Goal: Share content: Share content

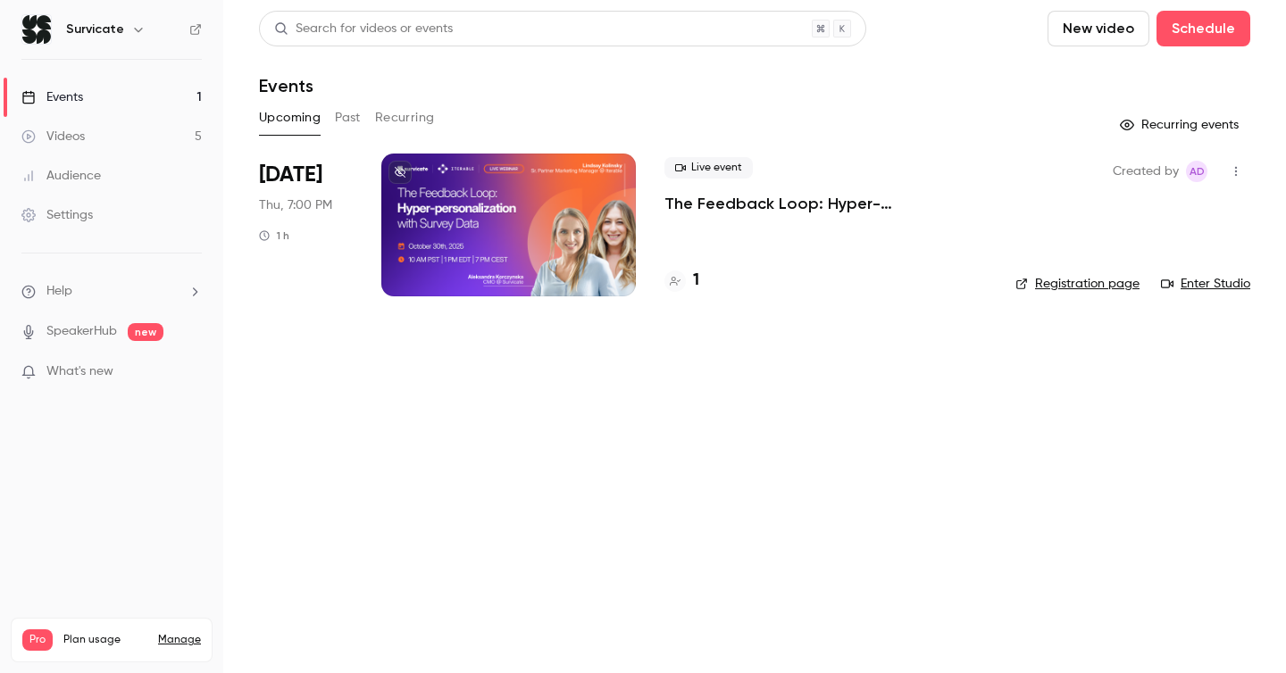
click at [522, 198] on div at bounding box center [508, 225] width 255 height 143
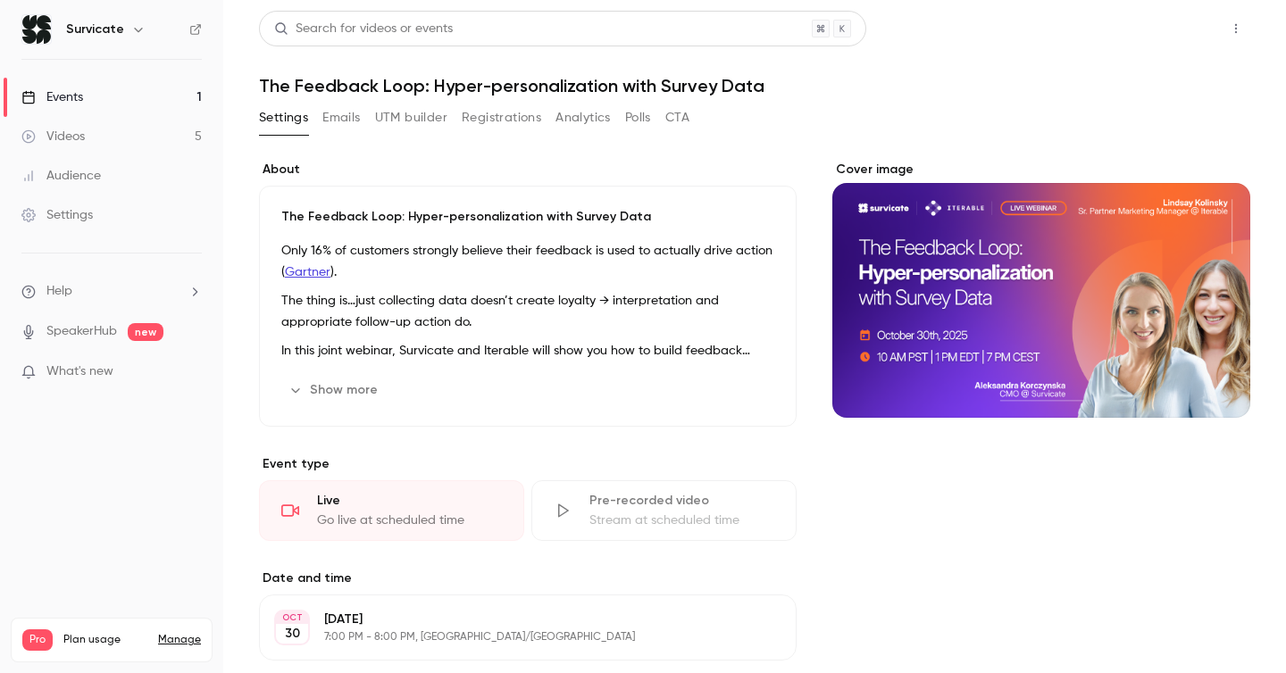
click at [1172, 38] on button "Share" at bounding box center [1172, 29] width 71 height 36
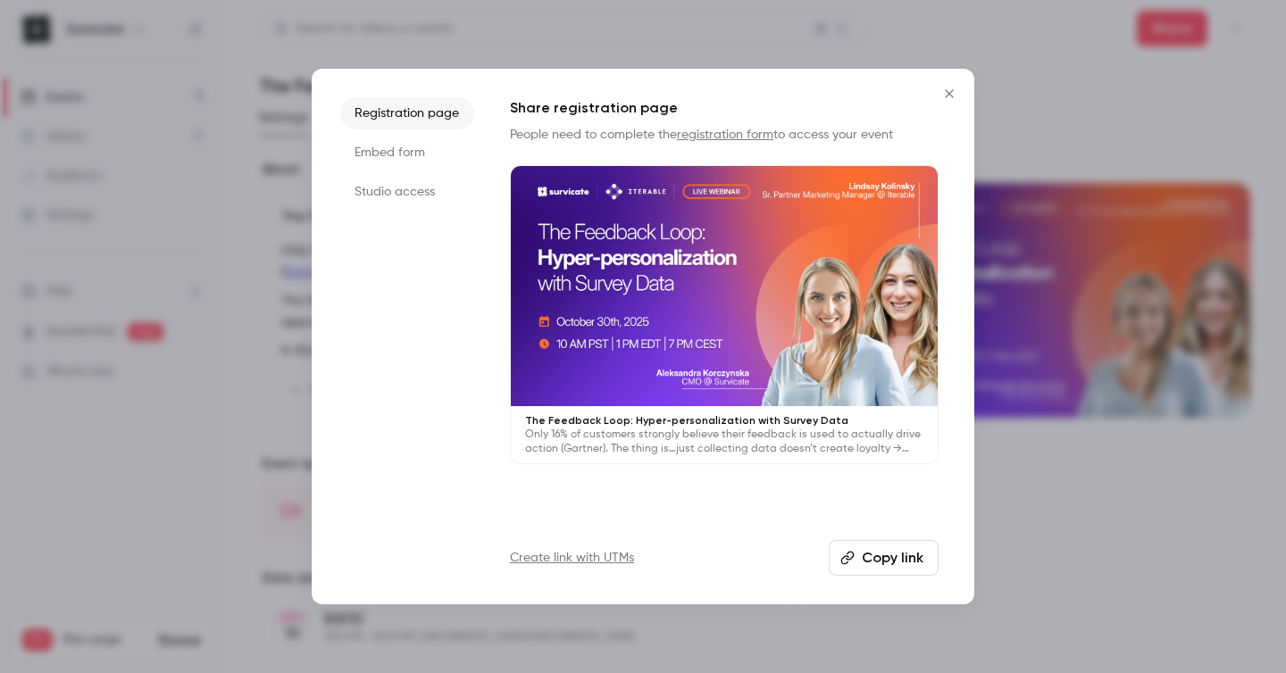
click at [910, 557] on button "Copy link" at bounding box center [884, 558] width 110 height 36
click at [411, 142] on li "Embed form" at bounding box center [407, 153] width 134 height 32
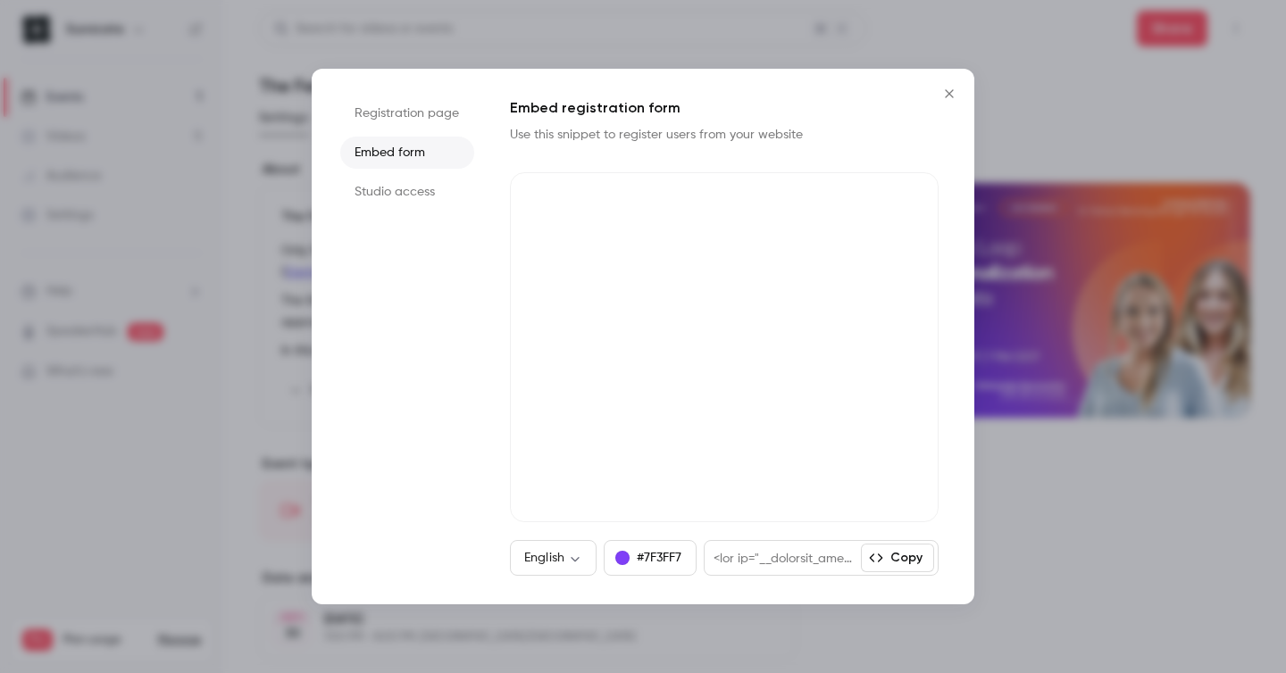
click at [941, 95] on icon "Close" at bounding box center [949, 94] width 21 height 14
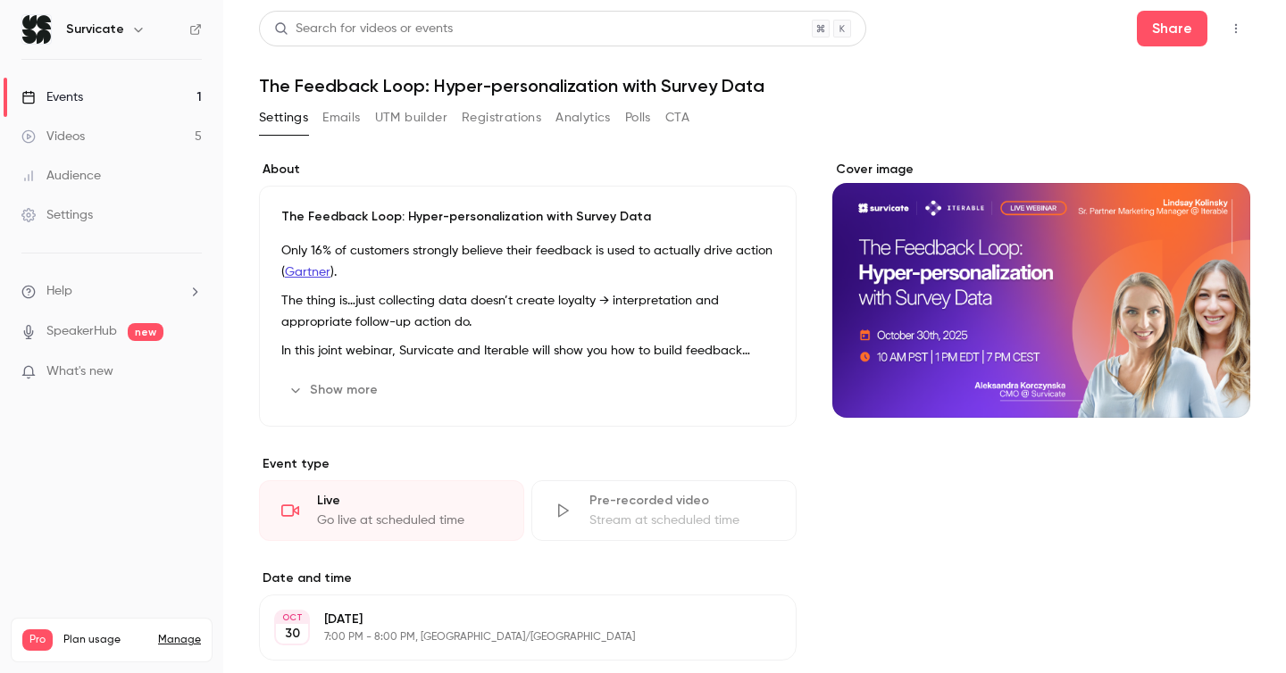
click at [685, 124] on button "CTA" at bounding box center [677, 118] width 24 height 29
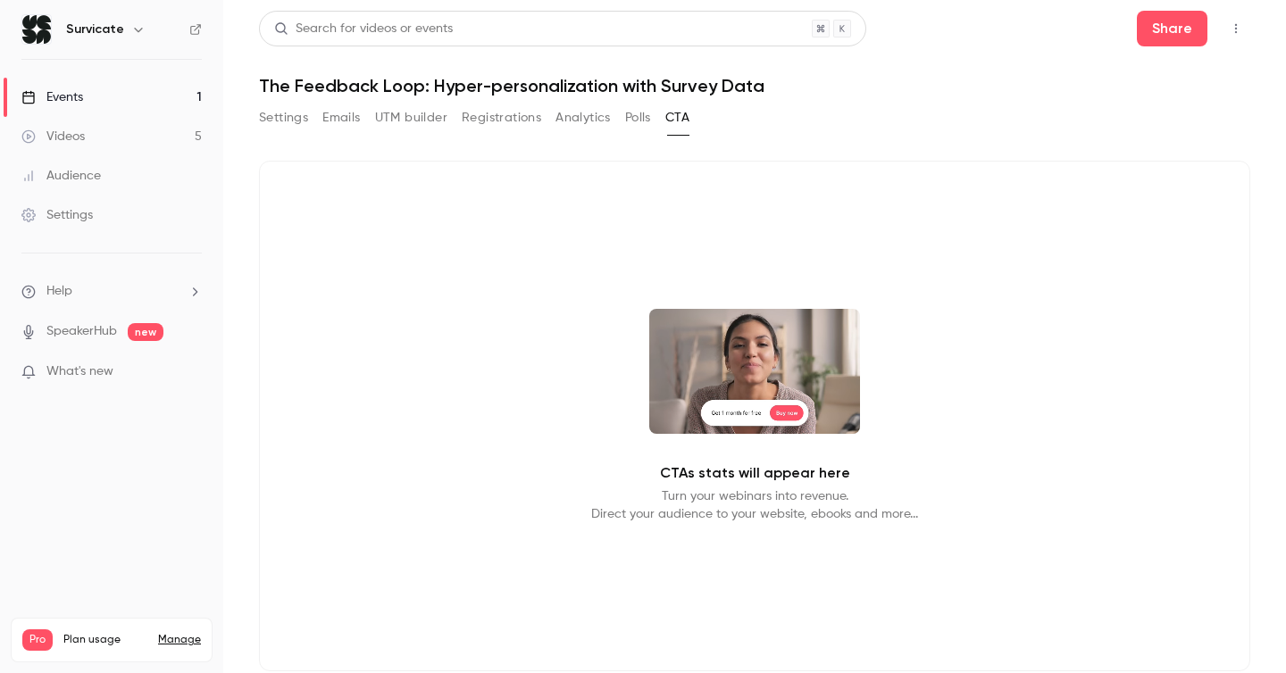
click at [658, 119] on div "Settings Emails UTM builder Registrations Analytics Polls CTA" at bounding box center [474, 118] width 431 height 29
click at [638, 119] on button "Polls" at bounding box center [638, 118] width 26 height 29
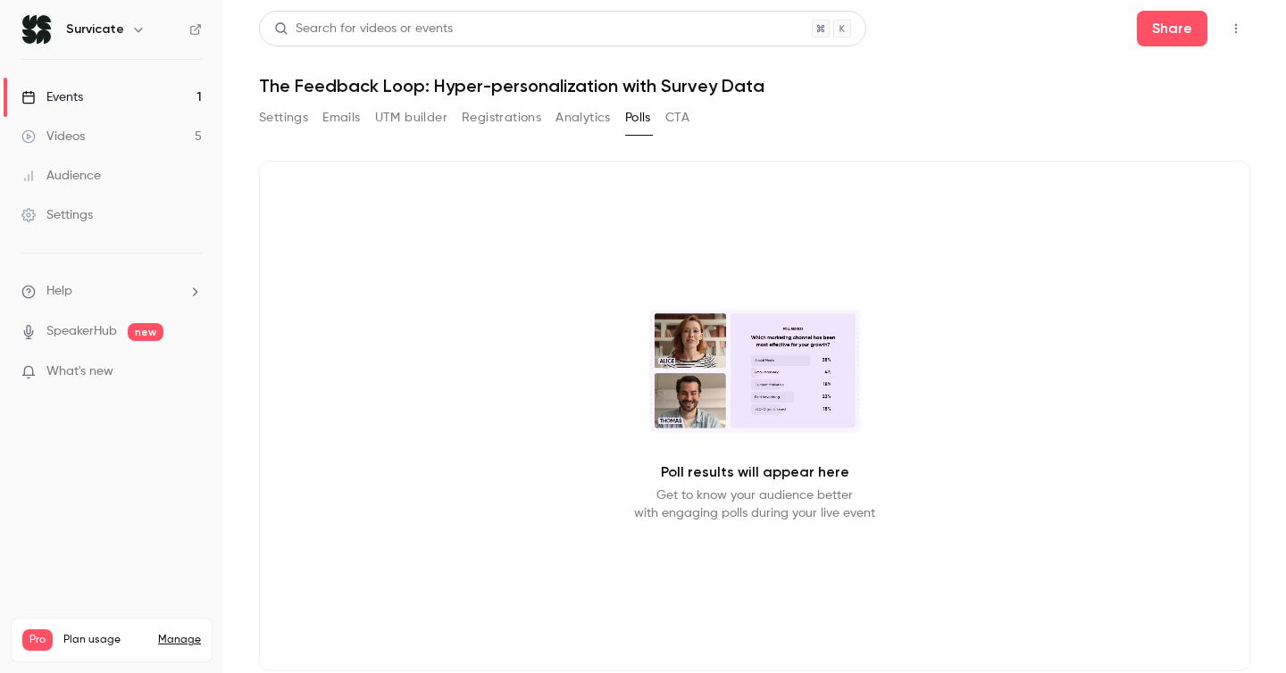
click at [569, 116] on button "Analytics" at bounding box center [583, 118] width 55 height 29
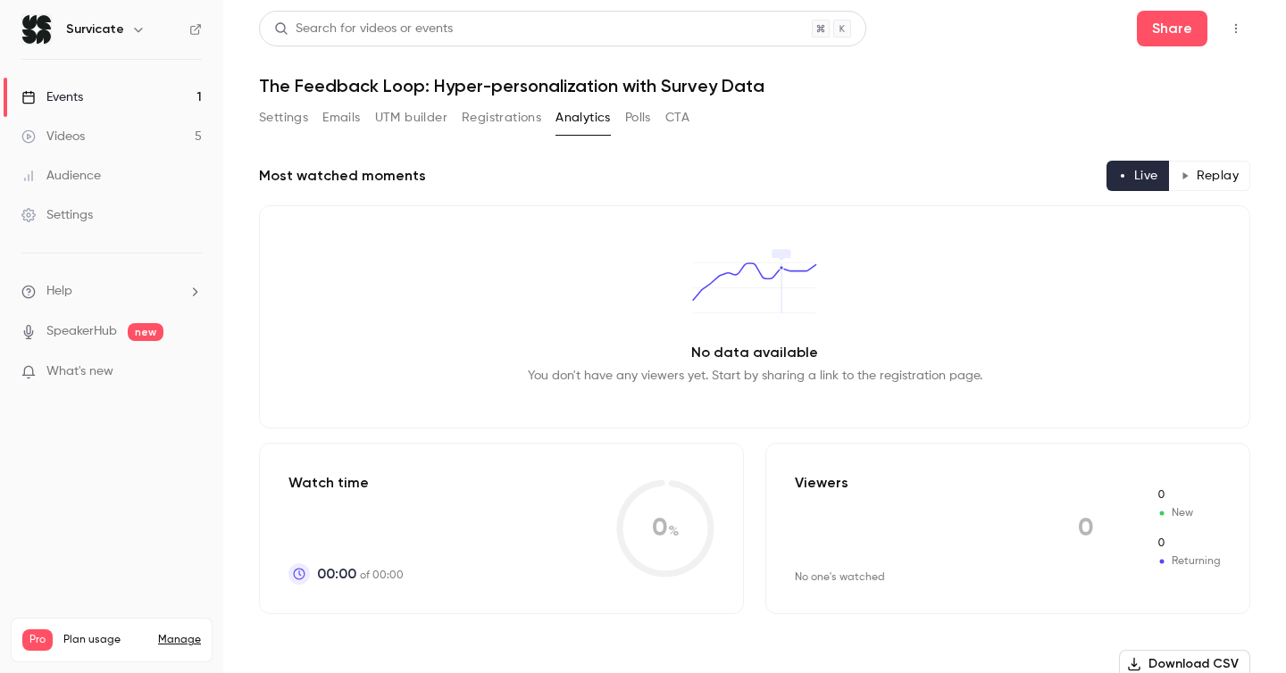
click at [488, 120] on button "Registrations" at bounding box center [501, 118] width 79 height 29
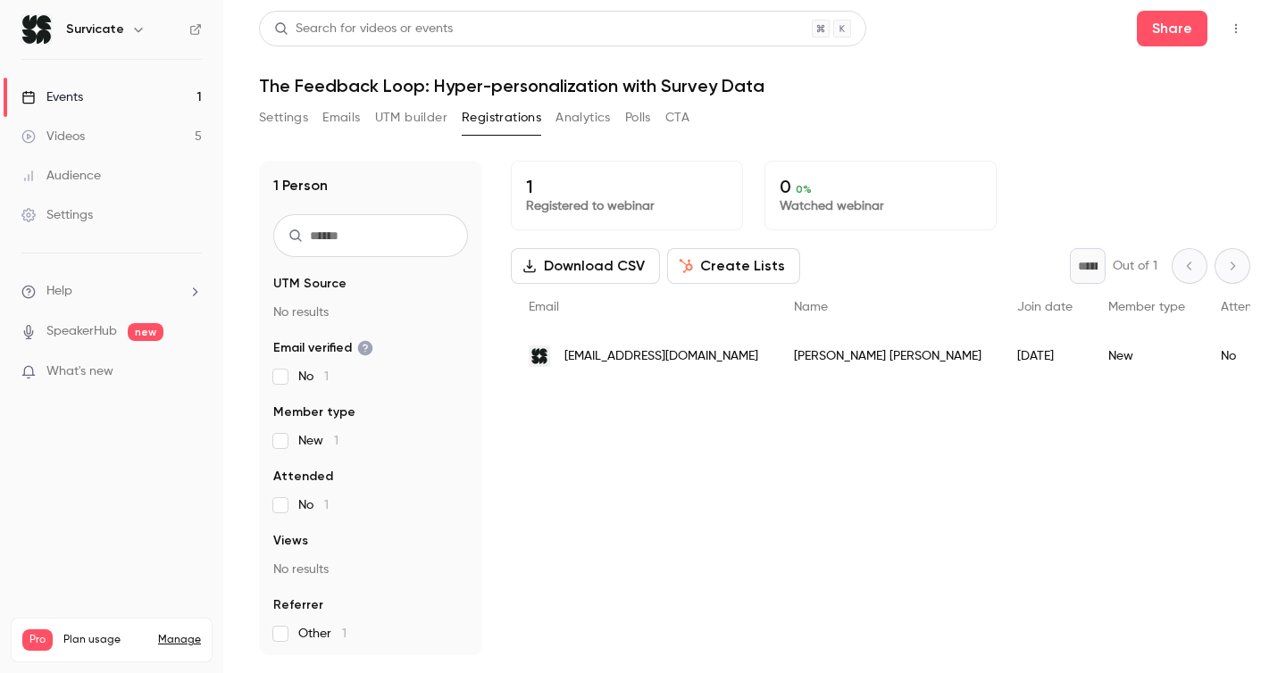
scroll to position [2, 0]
click at [414, 126] on button "UTM builder" at bounding box center [411, 118] width 72 height 29
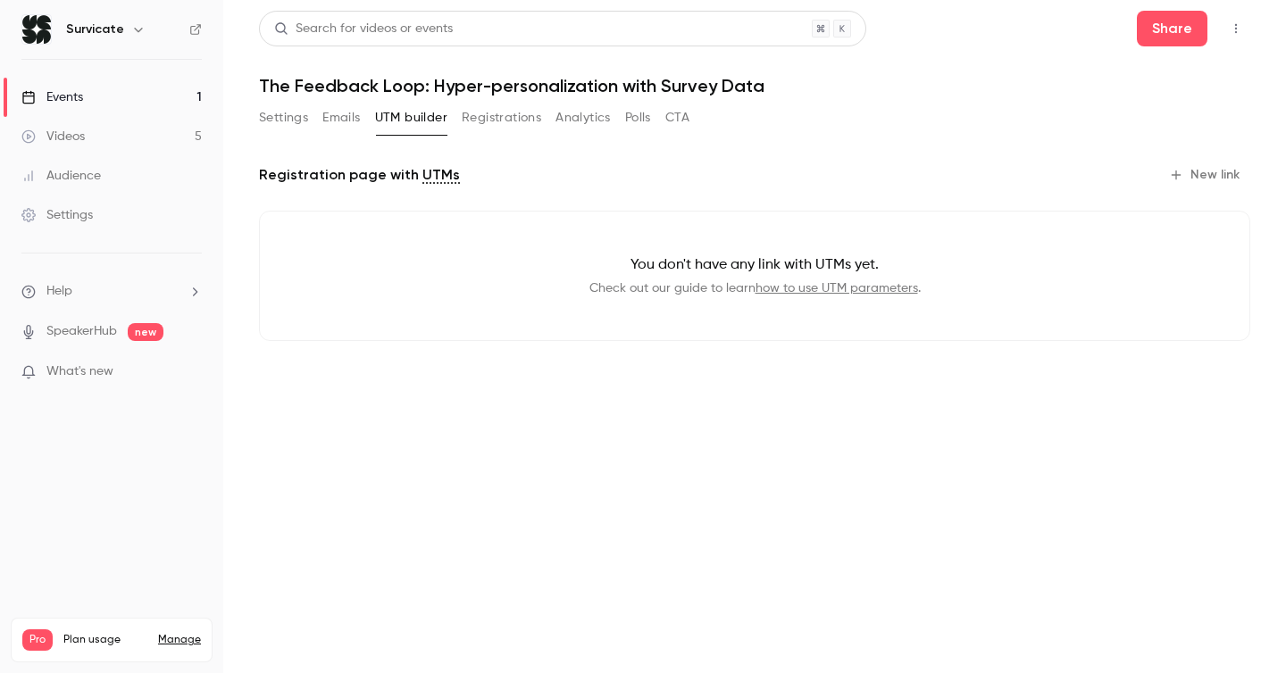
click at [341, 125] on button "Emails" at bounding box center [341, 118] width 38 height 29
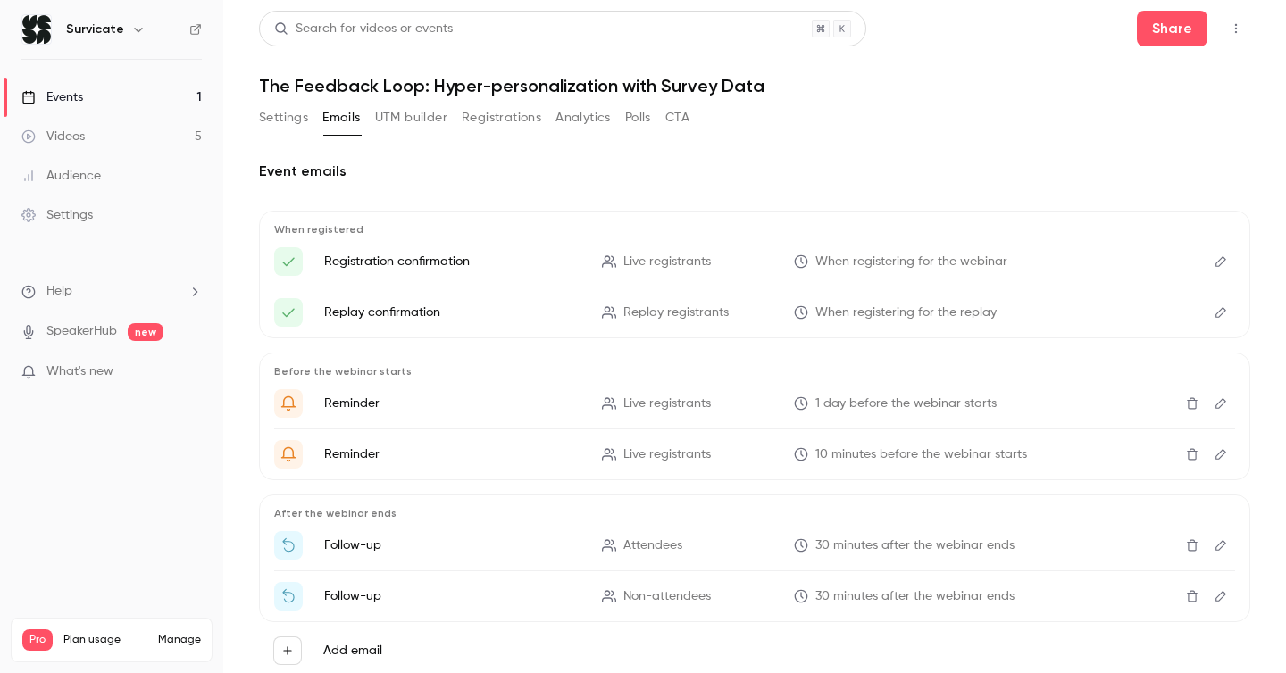
click at [280, 117] on button "Settings" at bounding box center [283, 118] width 49 height 29
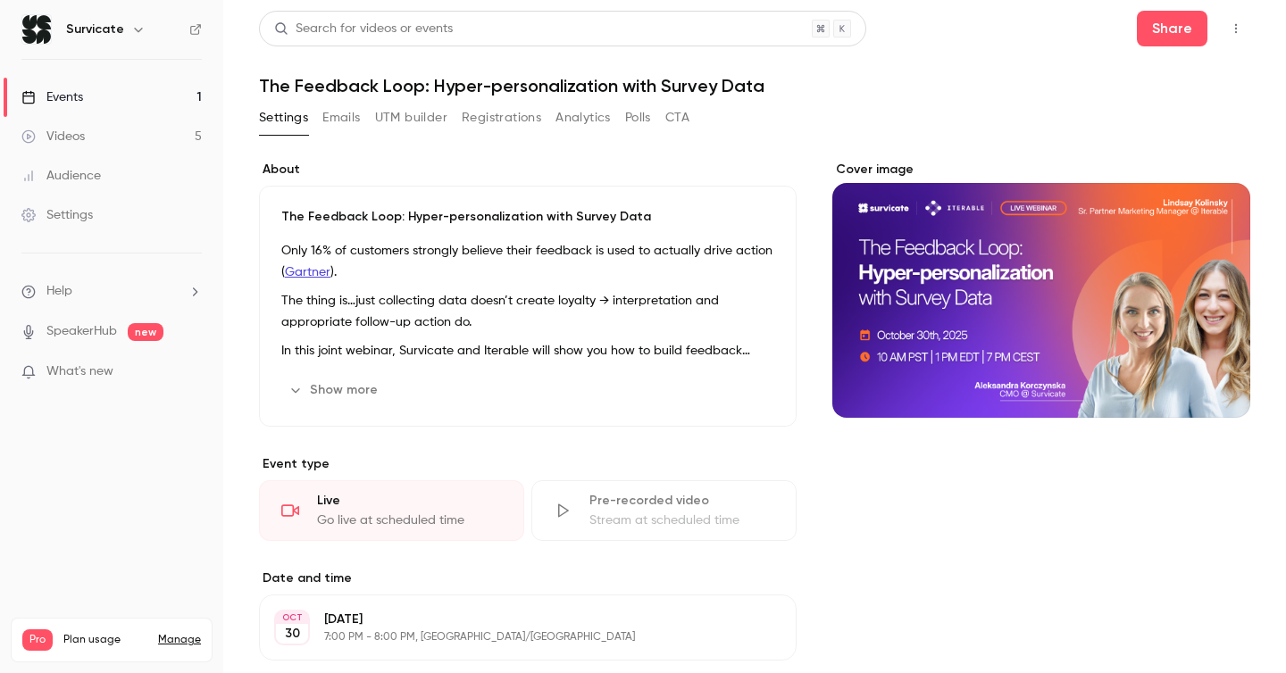
click at [325, 115] on button "Emails" at bounding box center [341, 118] width 38 height 29
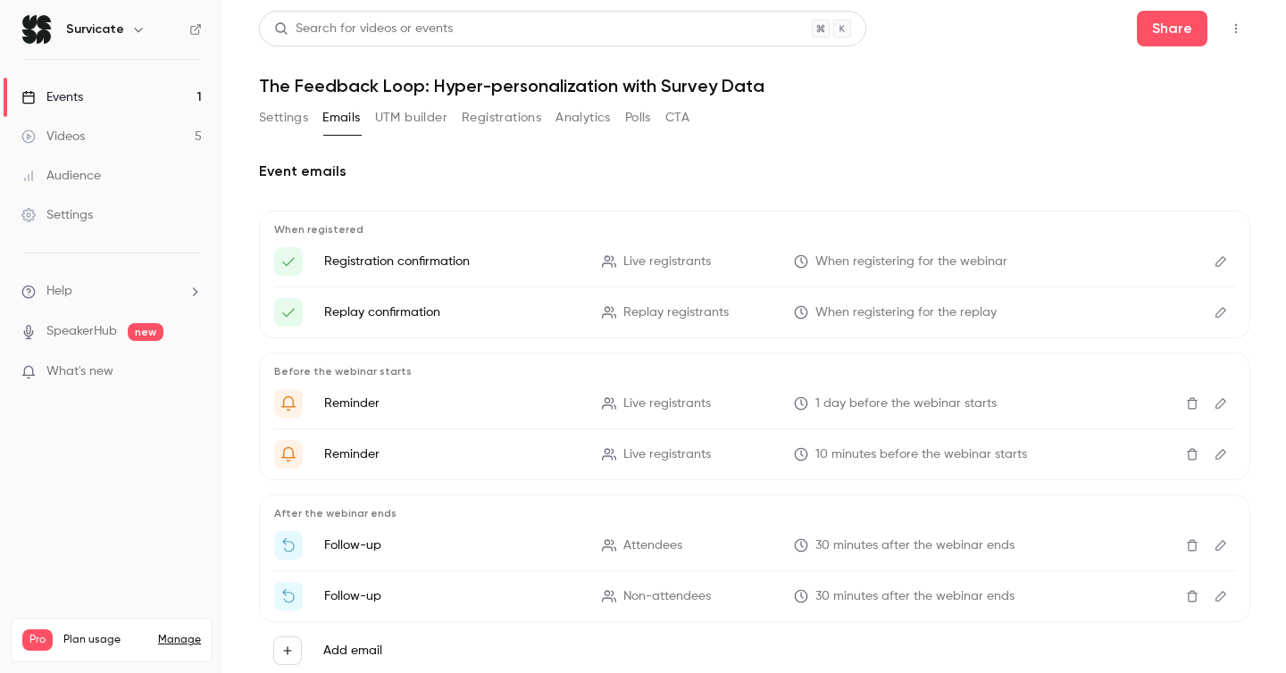
click at [277, 114] on button "Settings" at bounding box center [283, 118] width 49 height 29
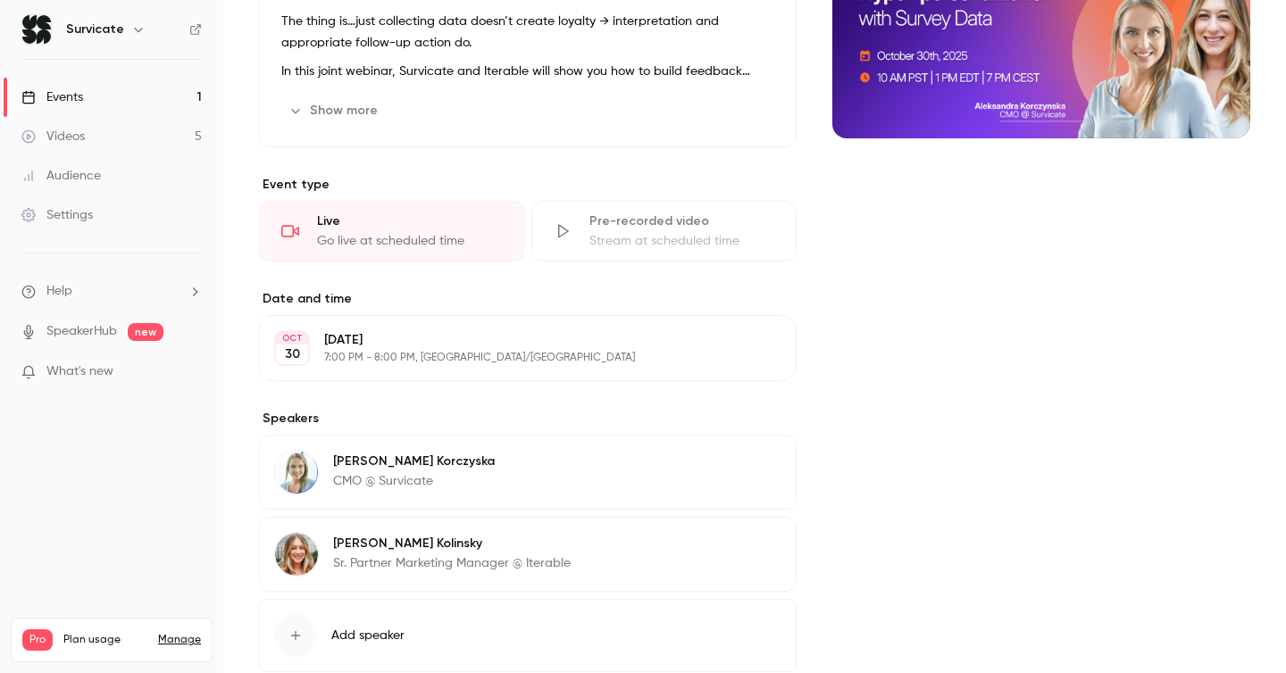
scroll to position [389, 0]
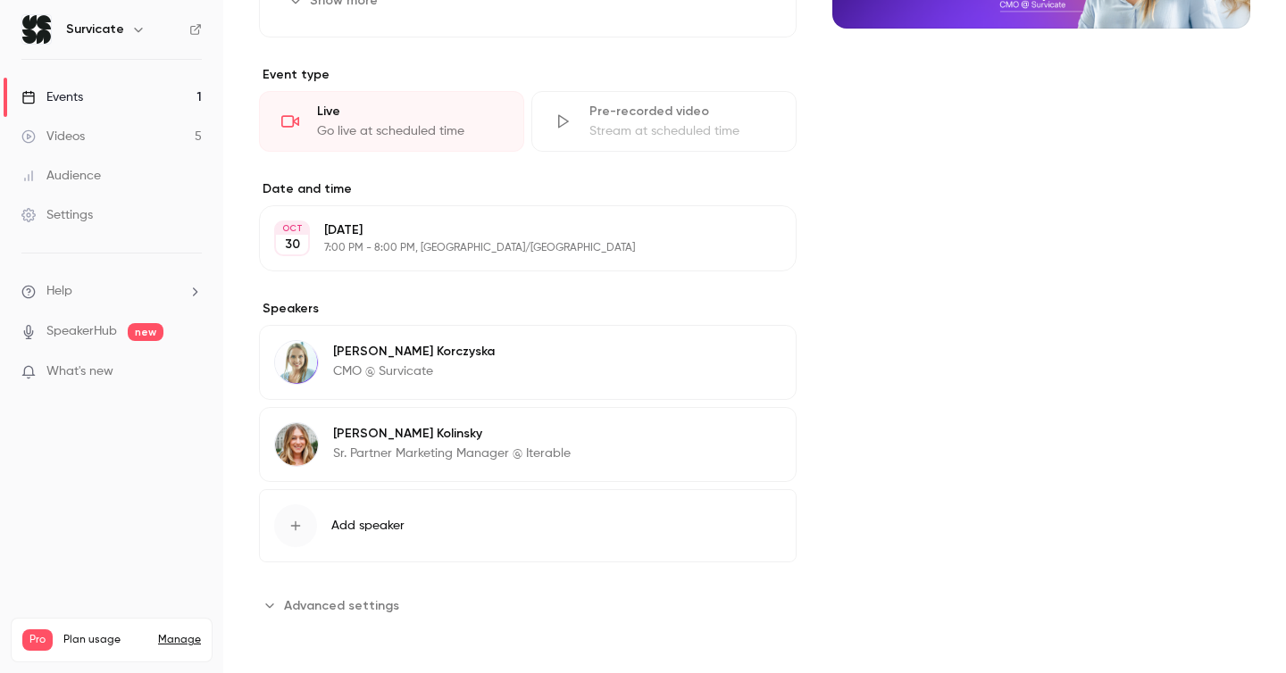
click at [365, 598] on span "Advanced settings" at bounding box center [341, 606] width 115 height 19
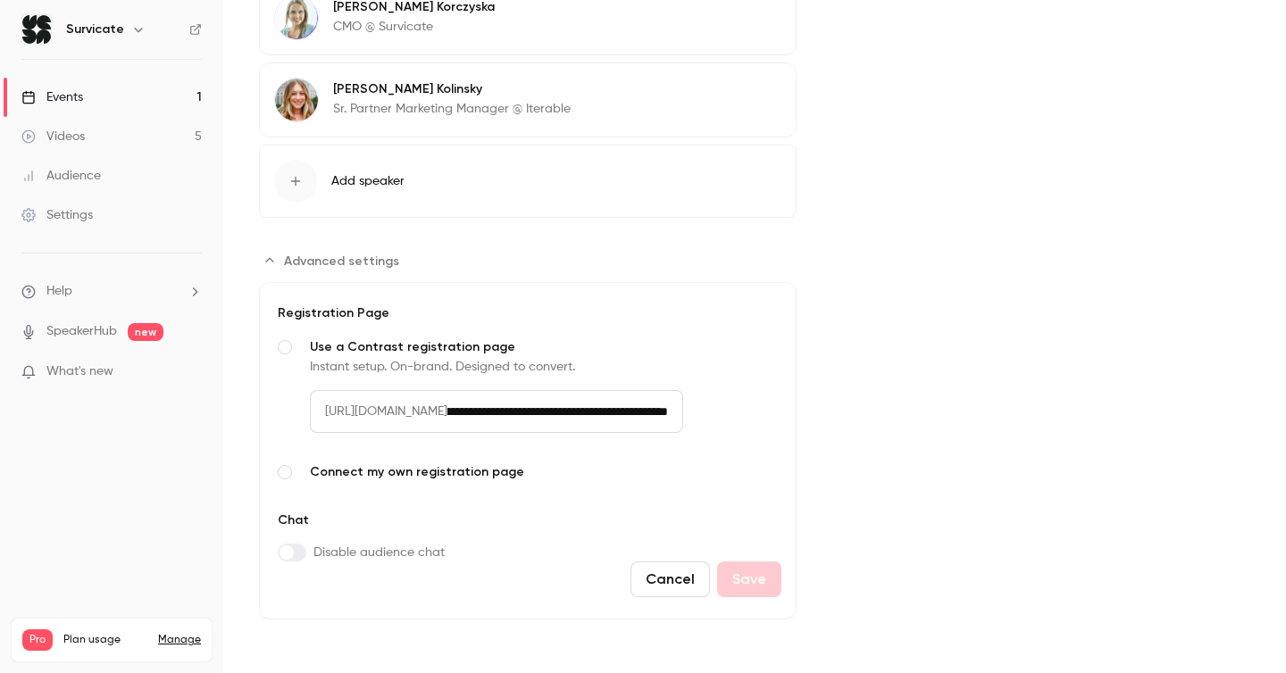
scroll to position [0, 191]
drag, startPoint x: 578, startPoint y: 418, endPoint x: 804, endPoint y: 437, distance: 226.8
click at [804, 439] on div "About The Feedback Loop: Hyper-personalization with Survey Data Only 16% of cus…" at bounding box center [754, 23] width 991 height 1193
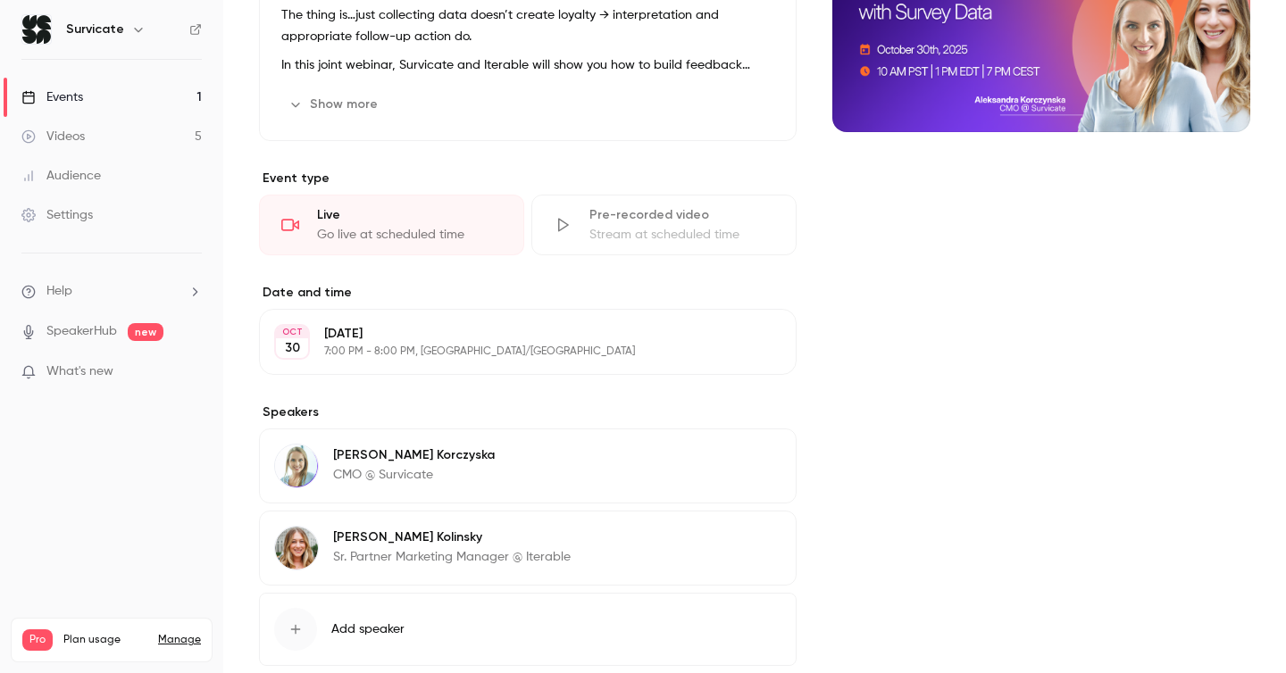
scroll to position [0, 0]
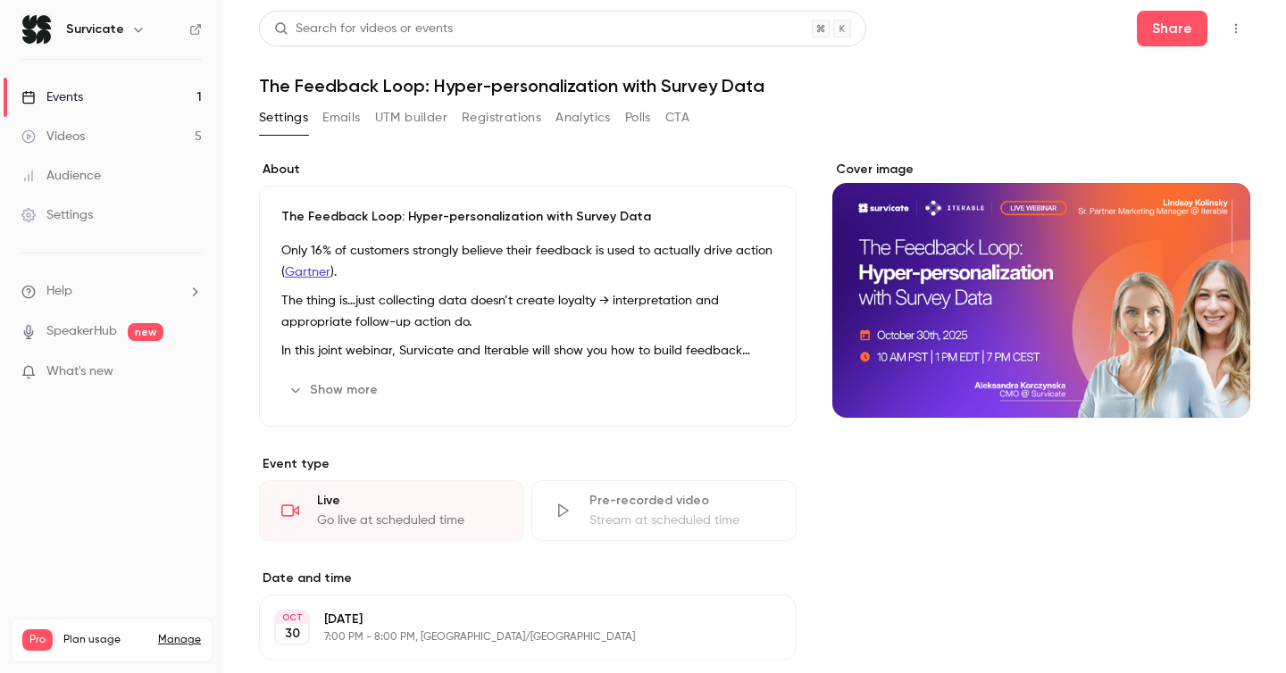
click at [1239, 23] on icon "button" at bounding box center [1236, 28] width 14 height 13
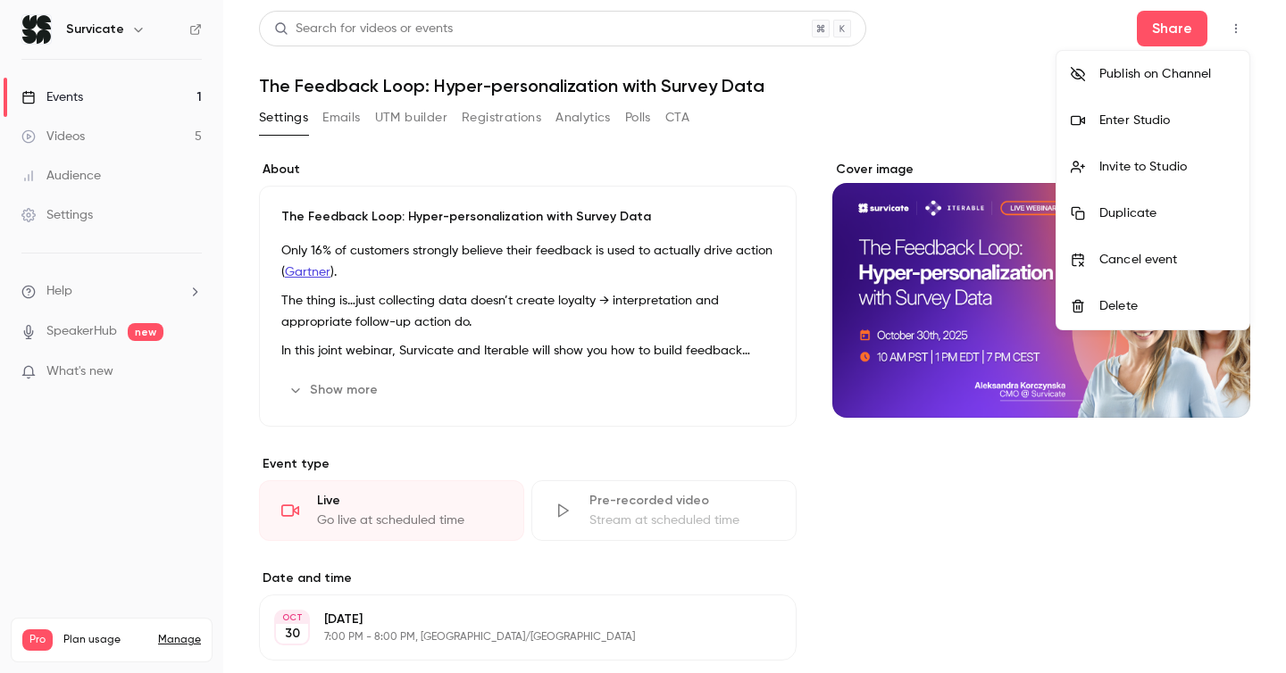
click at [1170, 31] on div at bounding box center [643, 336] width 1286 height 673
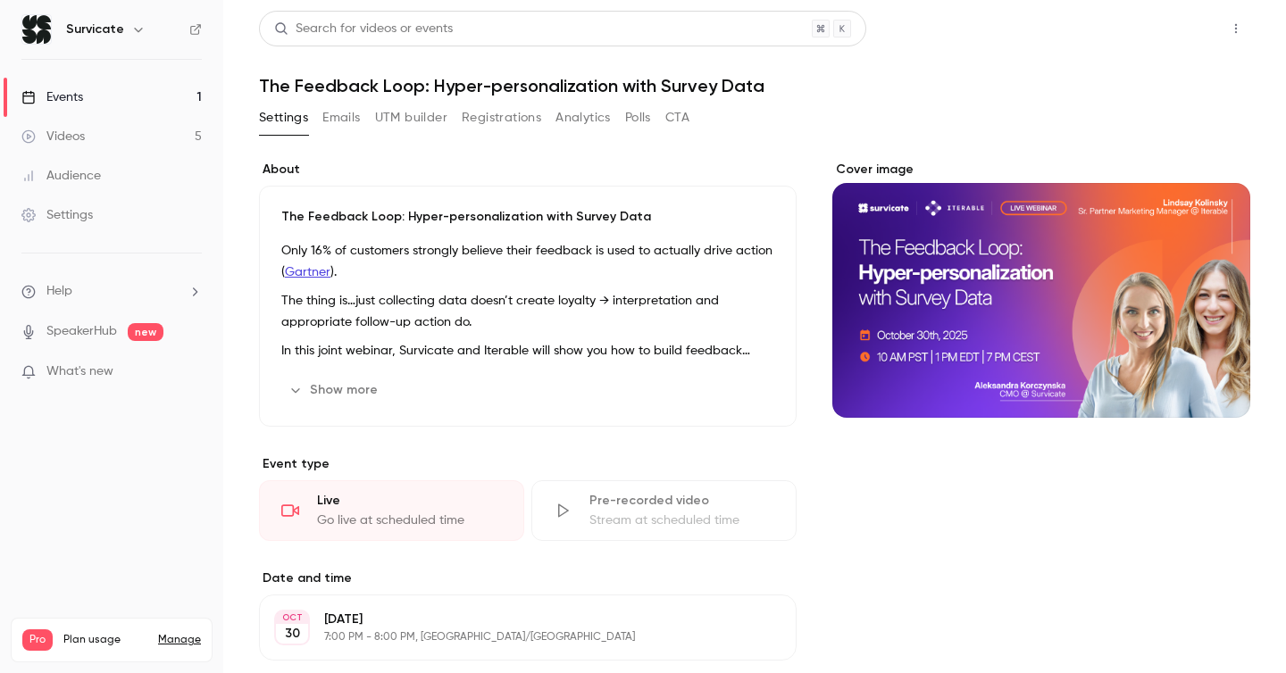
click at [1164, 29] on button "Share" at bounding box center [1172, 29] width 71 height 36
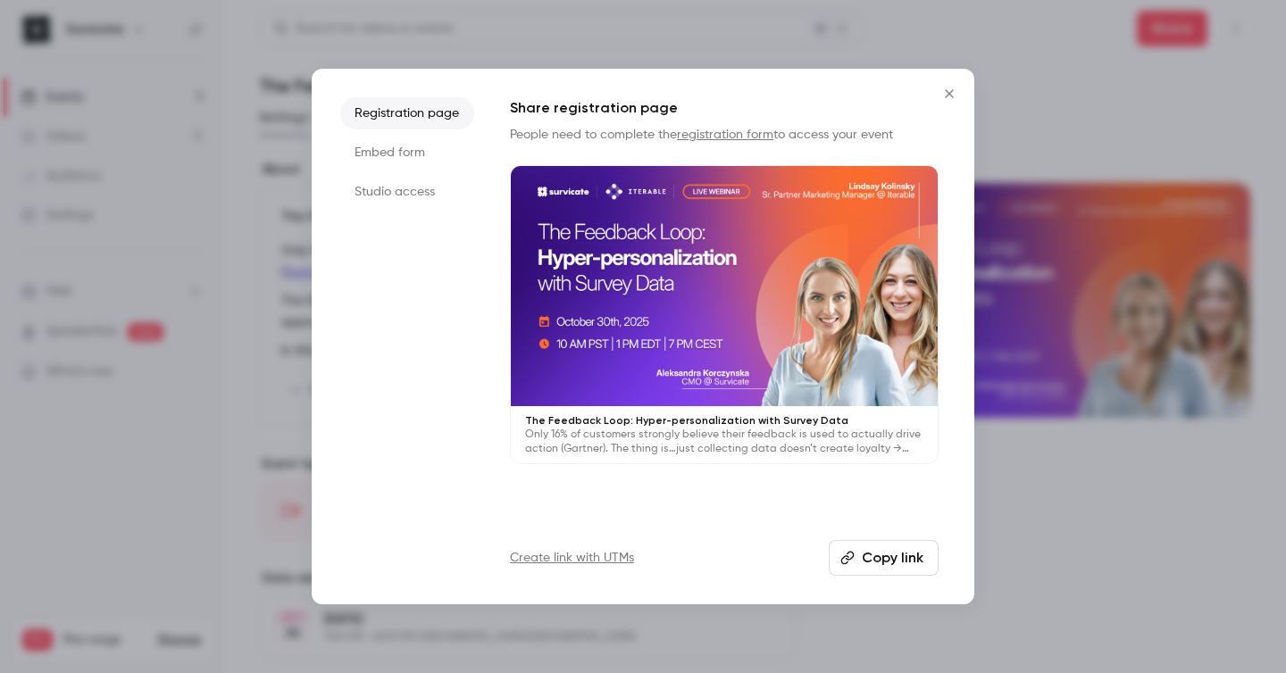
click at [391, 186] on li "Studio access" at bounding box center [407, 192] width 134 height 32
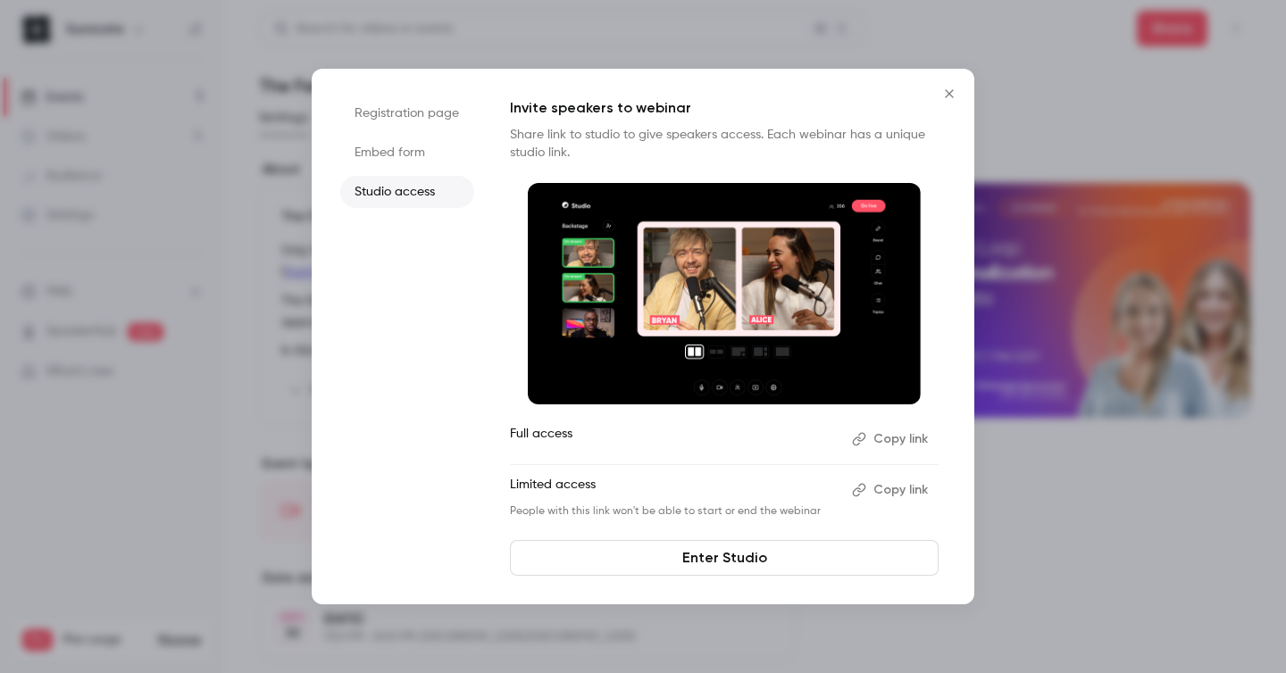
click at [394, 157] on li "Embed form" at bounding box center [407, 153] width 134 height 32
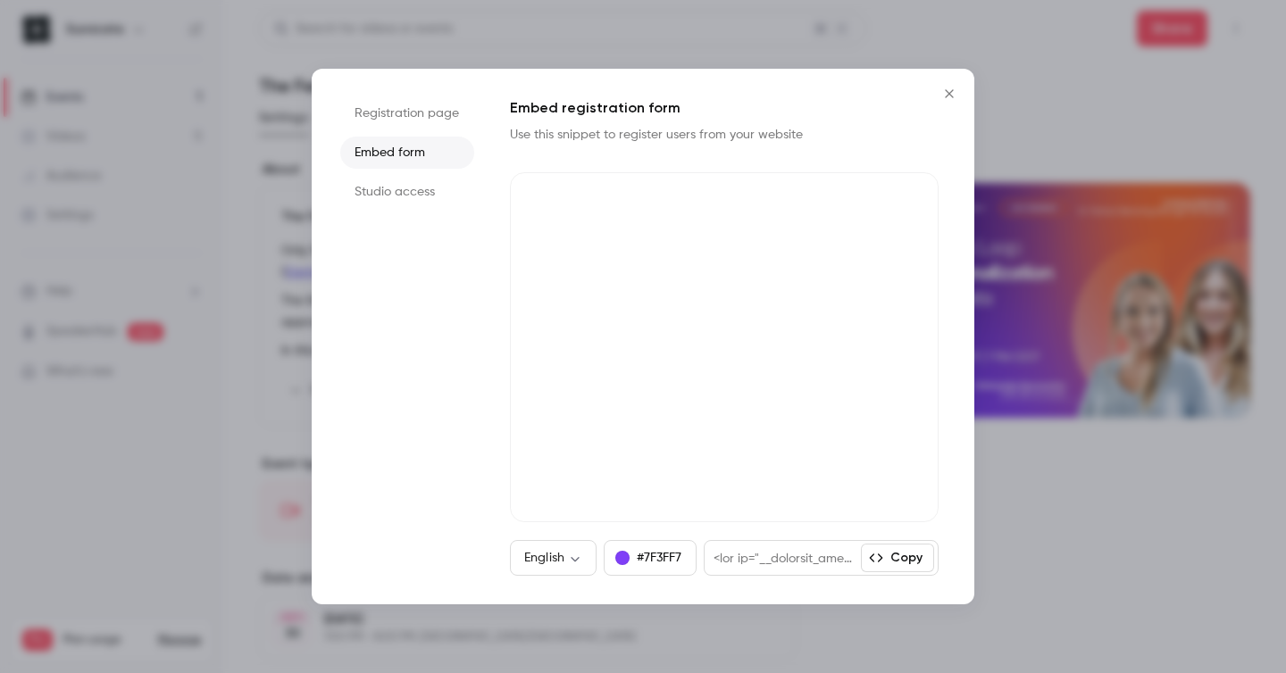
click at [903, 554] on button "Copy" at bounding box center [897, 558] width 73 height 29
click at [1040, 270] on div at bounding box center [643, 336] width 1286 height 673
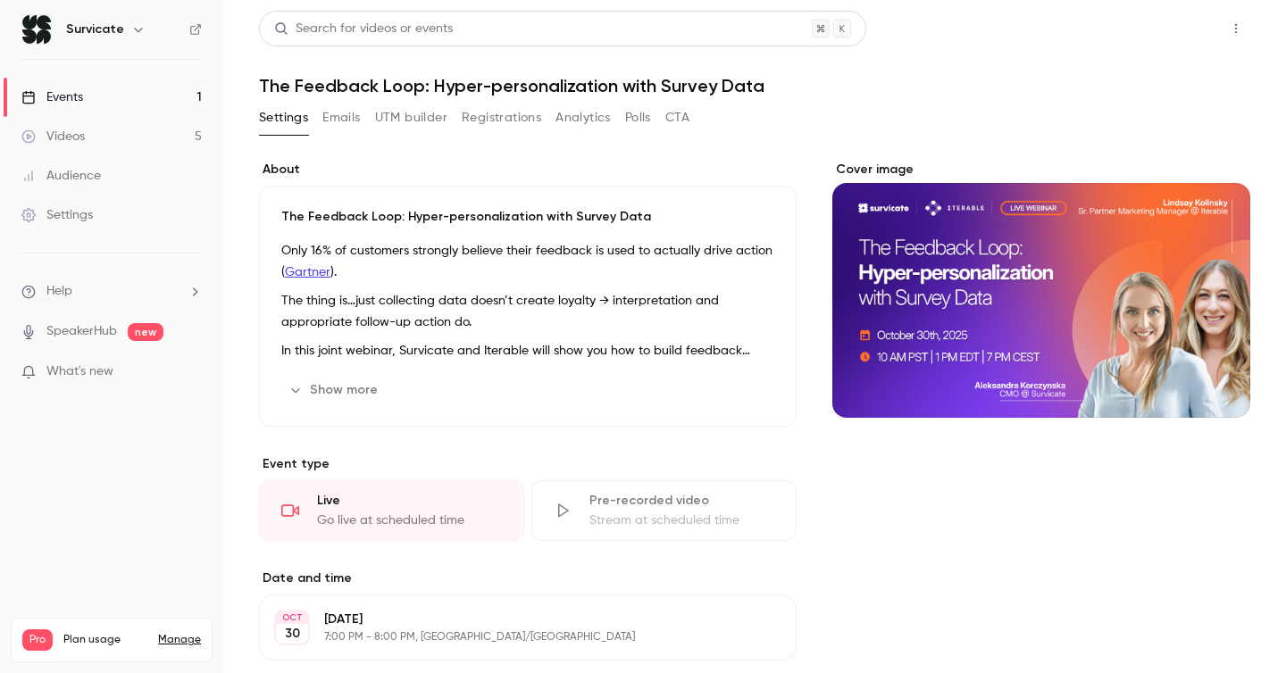
click at [1168, 27] on button "Share" at bounding box center [1172, 29] width 71 height 36
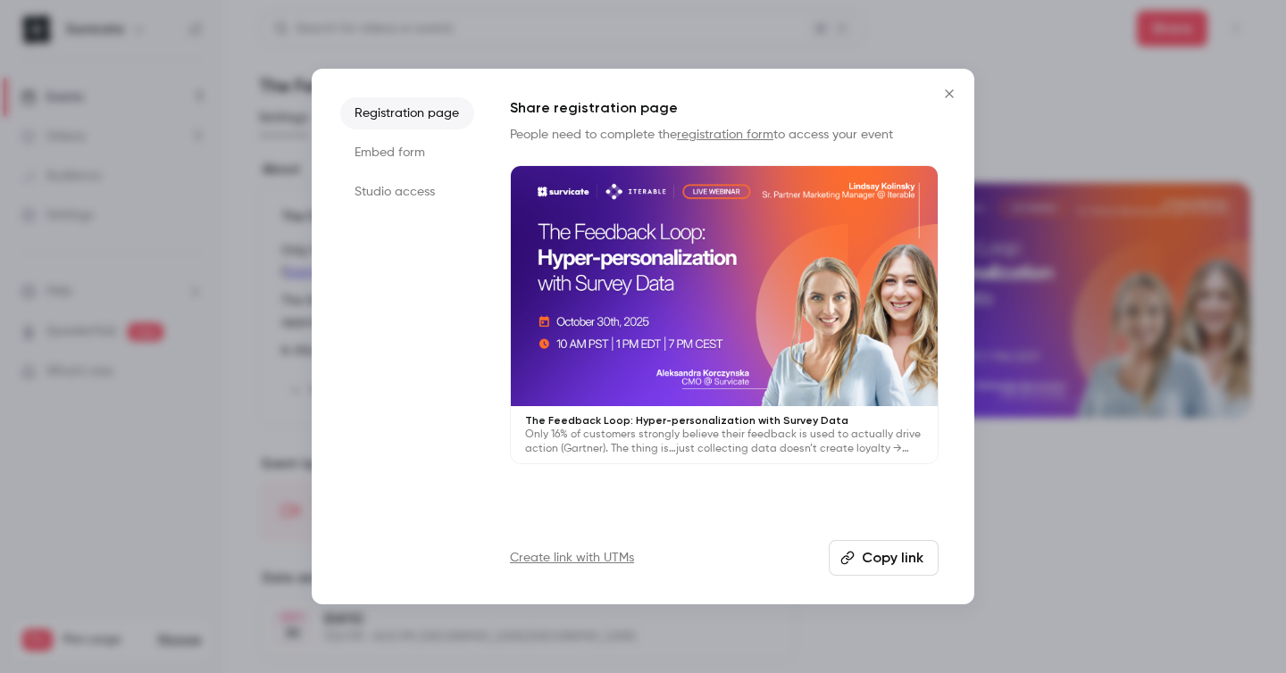
click at [748, 130] on link "registration form" at bounding box center [725, 135] width 96 height 13
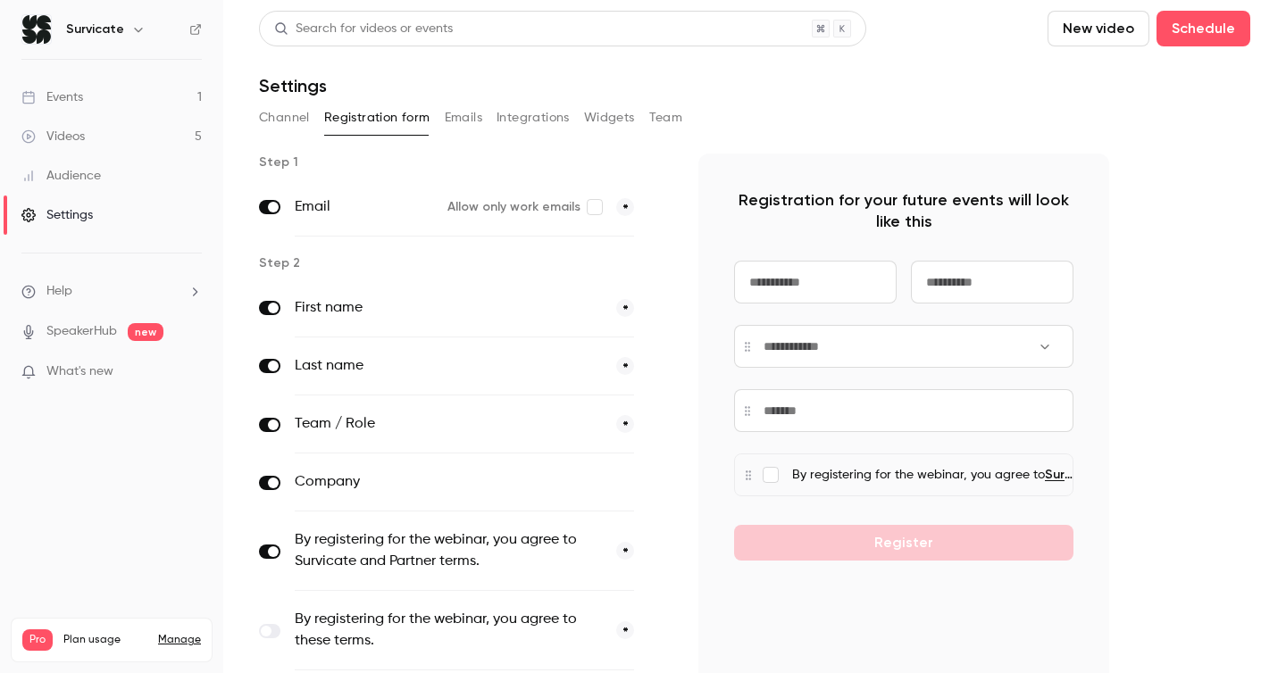
click at [89, 116] on ul "Events 1 Videos 5 Audience Settings" at bounding box center [111, 156] width 223 height 193
click at [100, 93] on link "Events 1" at bounding box center [111, 97] width 223 height 39
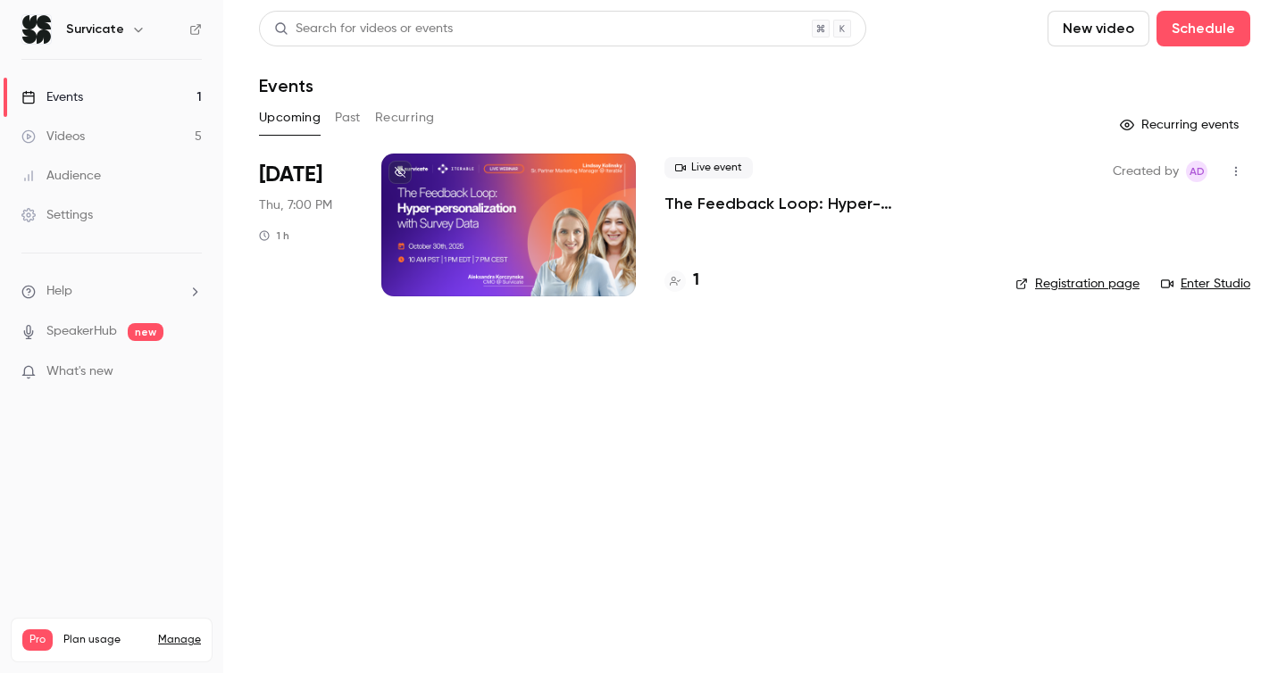
click at [1238, 172] on icon "button" at bounding box center [1236, 171] width 14 height 13
click at [1137, 223] on div "Share" at bounding box center [1168, 217] width 136 height 18
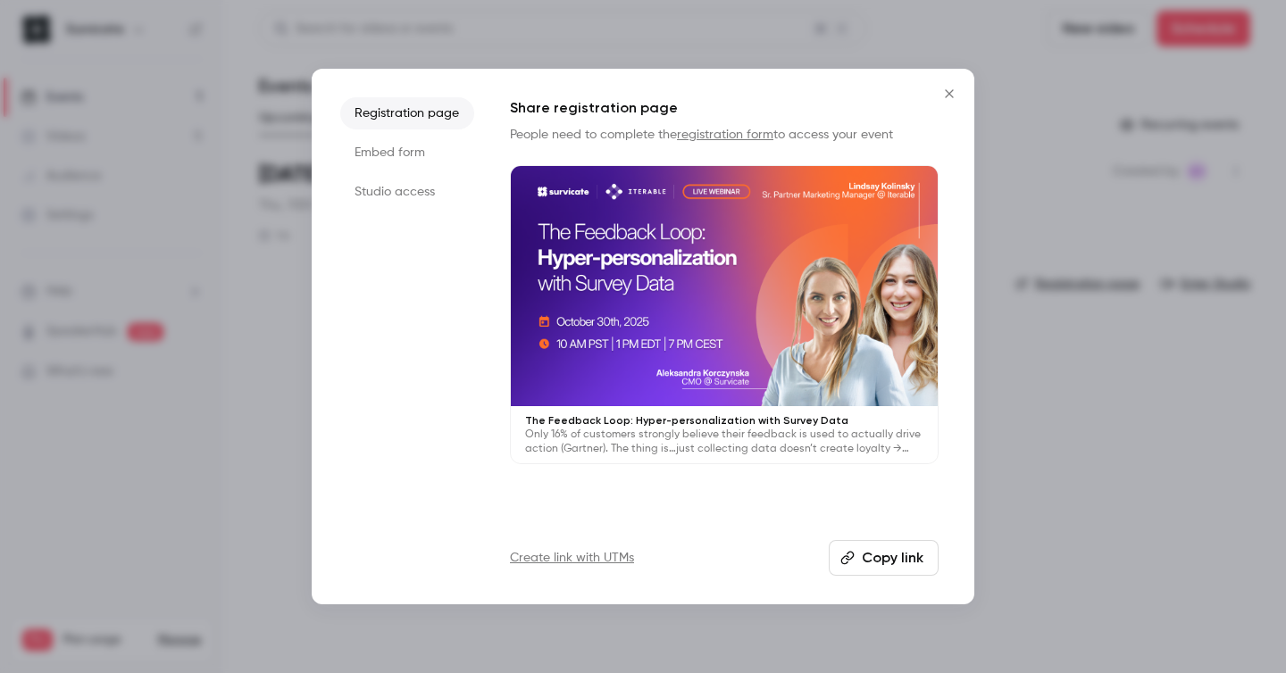
click at [848, 567] on button "Copy link" at bounding box center [884, 558] width 110 height 36
click at [1133, 272] on div at bounding box center [643, 336] width 1286 height 673
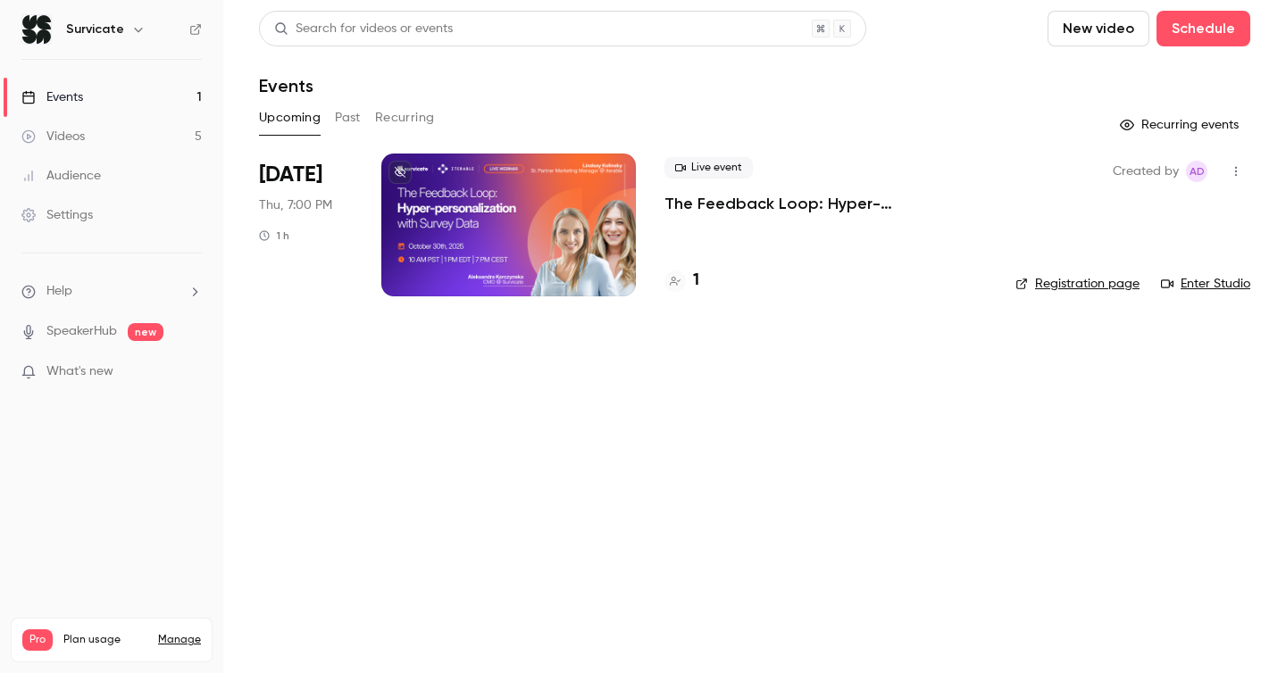
click at [1062, 283] on link "Registration page" at bounding box center [1078, 284] width 124 height 18
click at [722, 205] on p "The Feedback Loop: Hyper-personalization with Survey Data" at bounding box center [826, 203] width 322 height 21
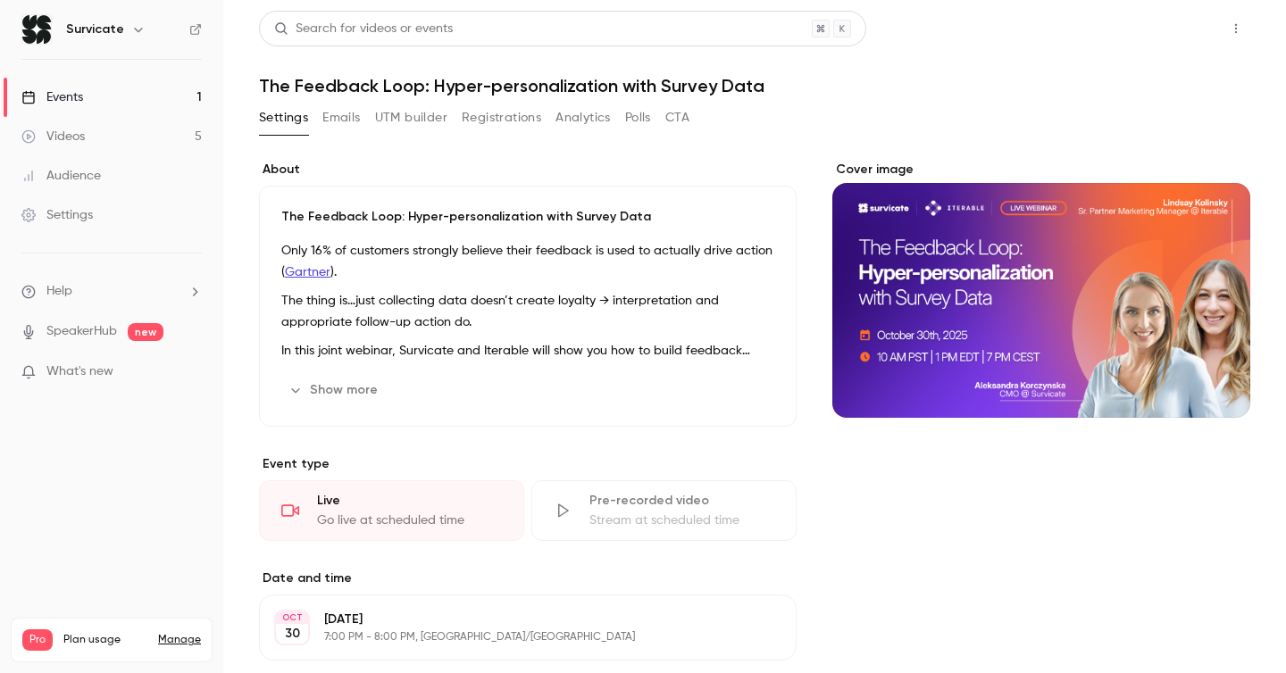
click at [1170, 30] on button "Share" at bounding box center [1172, 29] width 71 height 36
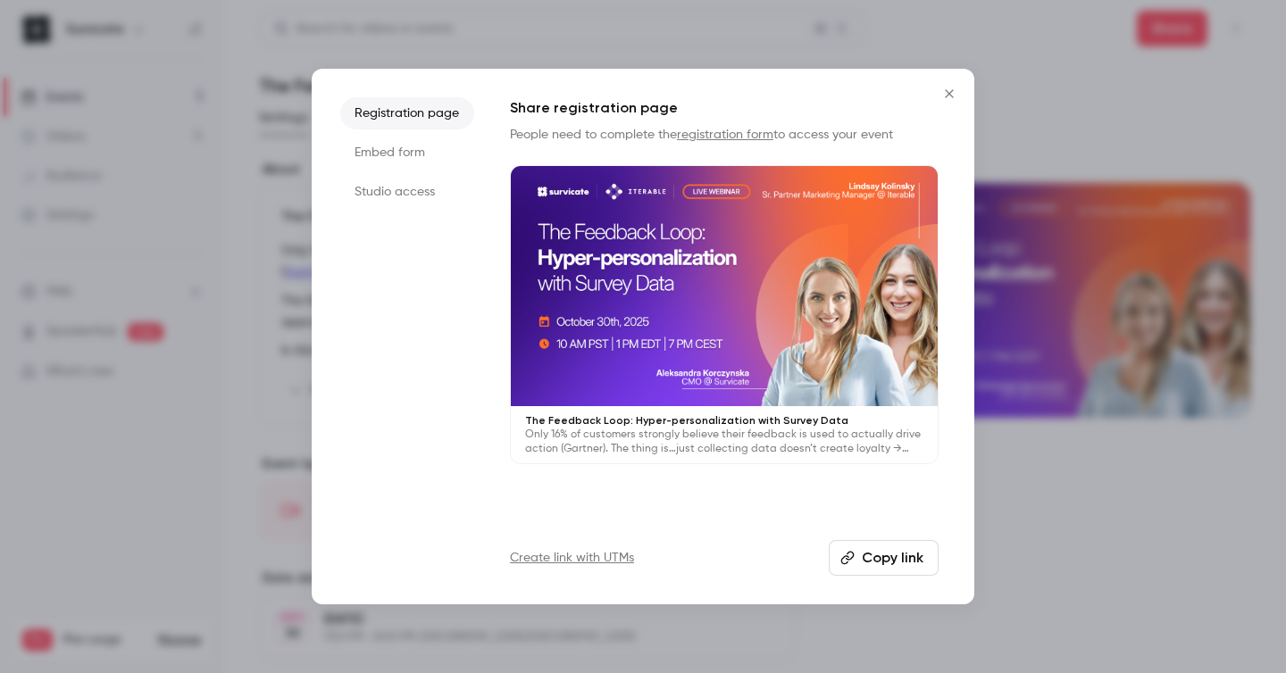
click at [389, 151] on li "Embed form" at bounding box center [407, 153] width 134 height 32
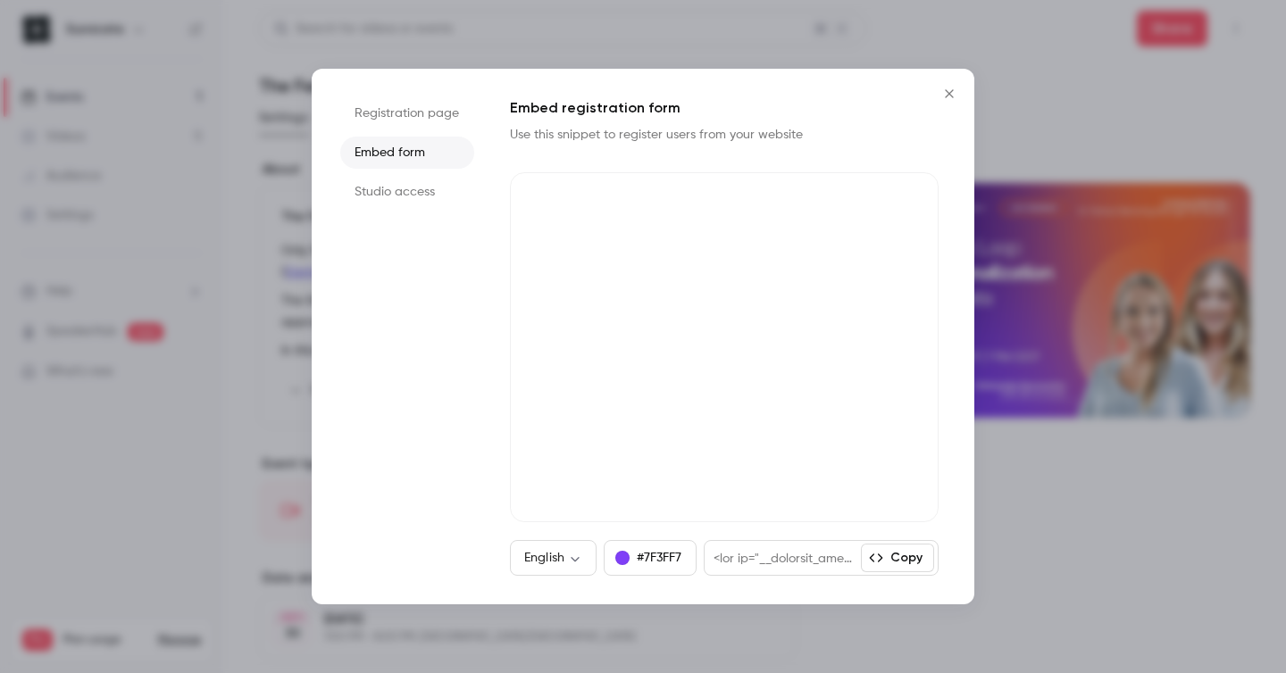
click at [407, 113] on li "Registration page" at bounding box center [407, 113] width 134 height 32
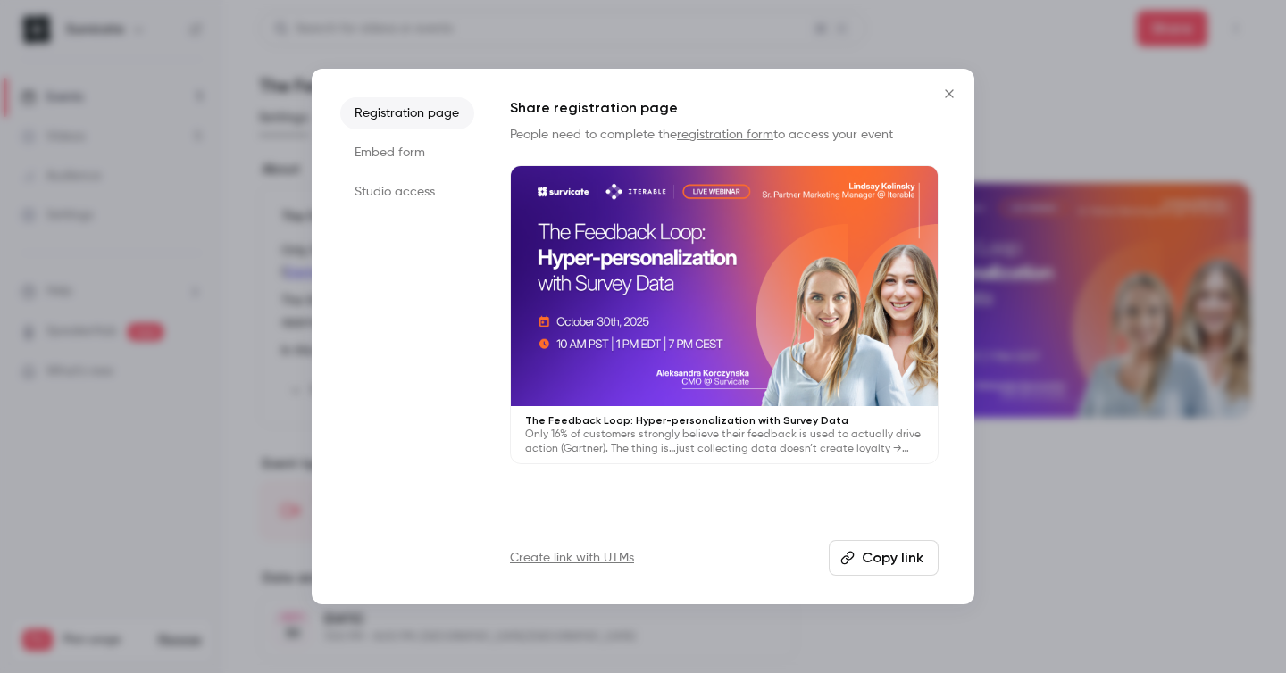
click at [957, 94] on icon "Close" at bounding box center [949, 94] width 21 height 14
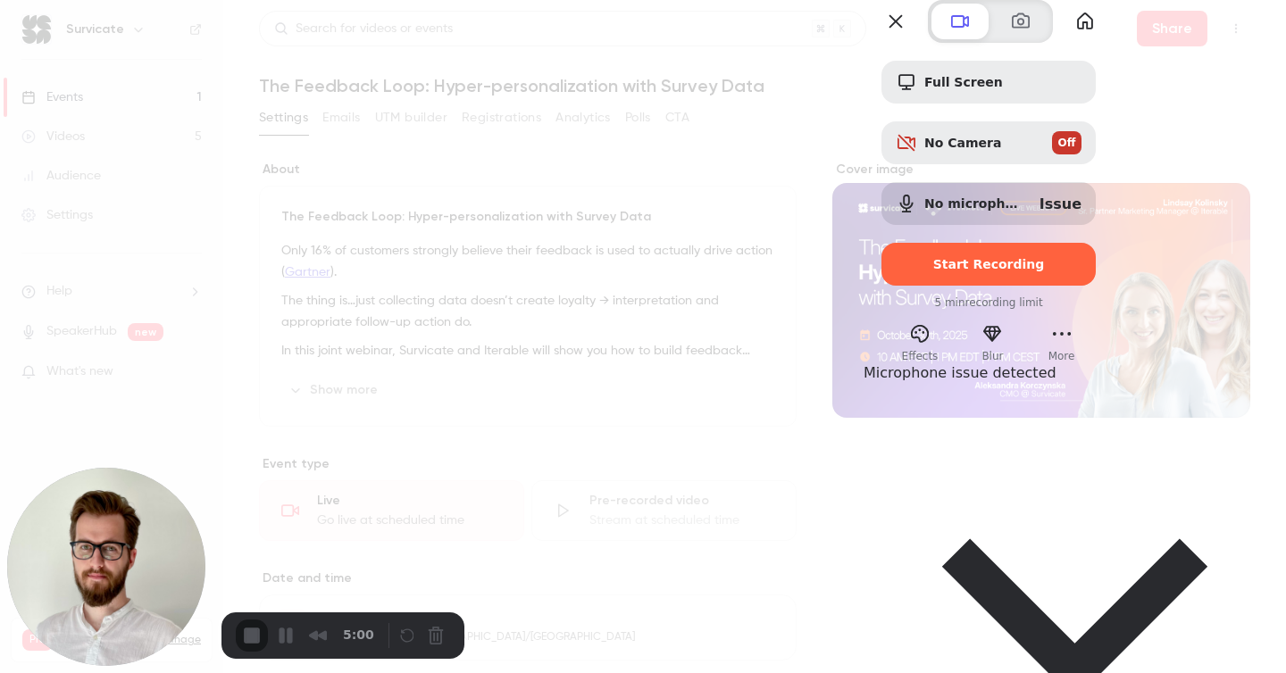
drag, startPoint x: 1137, startPoint y: 226, endPoint x: 1001, endPoint y: -130, distance: 381.4
click at [1001, 0] on html "Survicate Events 1 Videos 5 Audience Settings Help SpeakerHub new What's new Pr…" at bounding box center [643, 336] width 1286 height 673
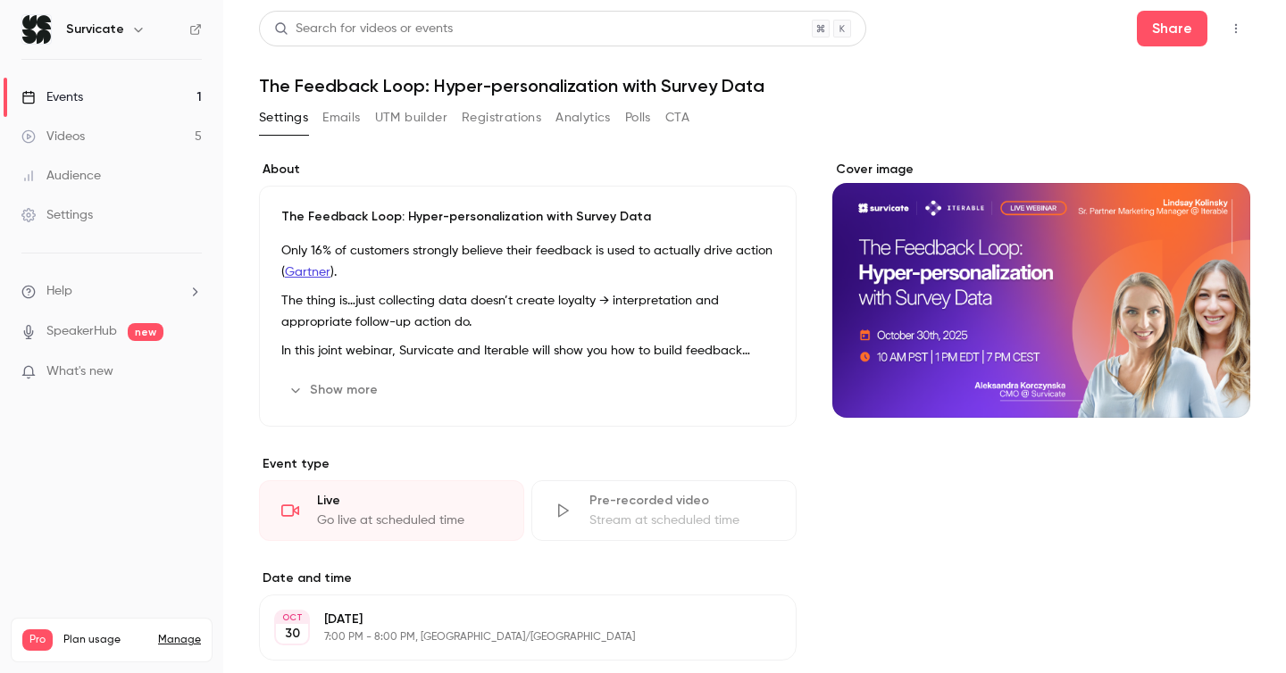
click at [1001, 48] on header "Search for videos or events Share The Feedback Loop: Hyper-personalization with…" at bounding box center [754, 54] width 991 height 86
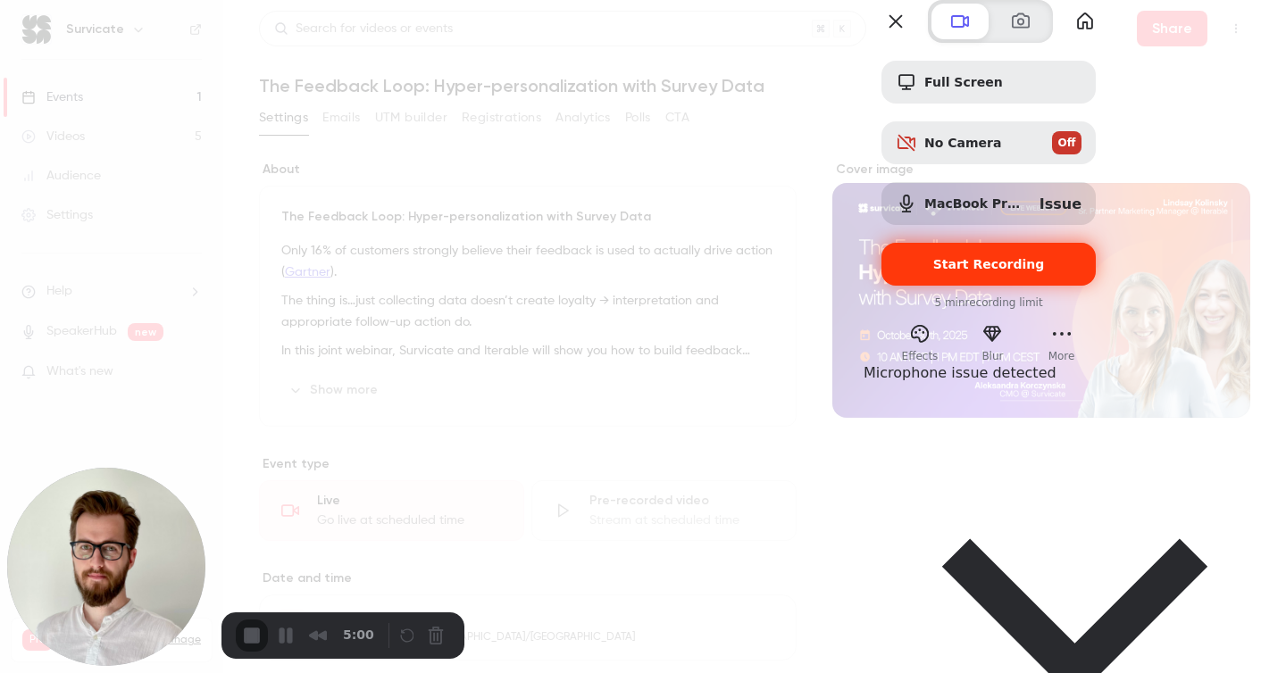
click at [1045, 272] on span "Start Recording" at bounding box center [989, 264] width 112 height 14
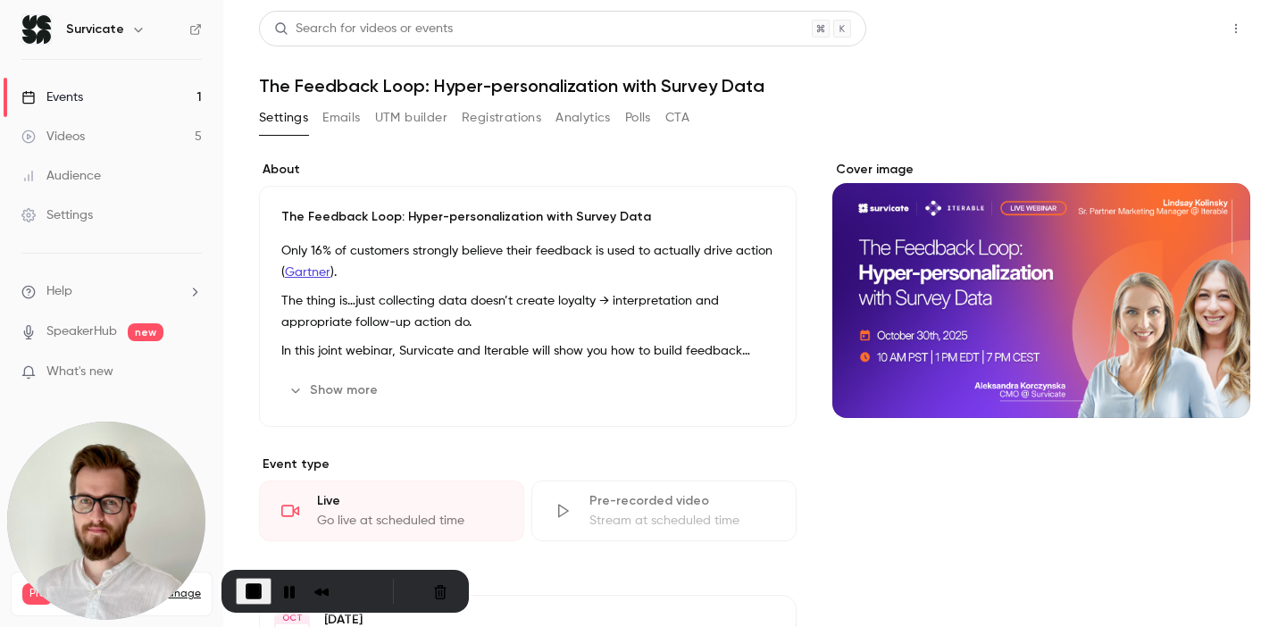
click at [1177, 31] on button "Share" at bounding box center [1172, 29] width 71 height 36
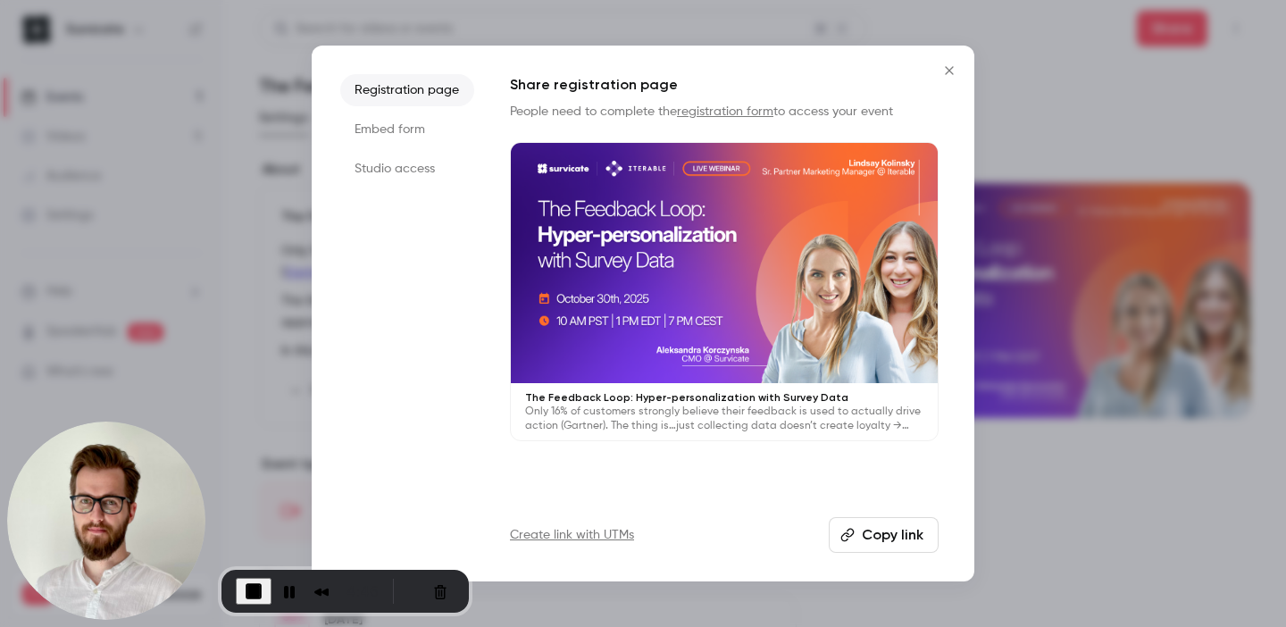
click at [381, 126] on li "Embed form" at bounding box center [407, 129] width 134 height 32
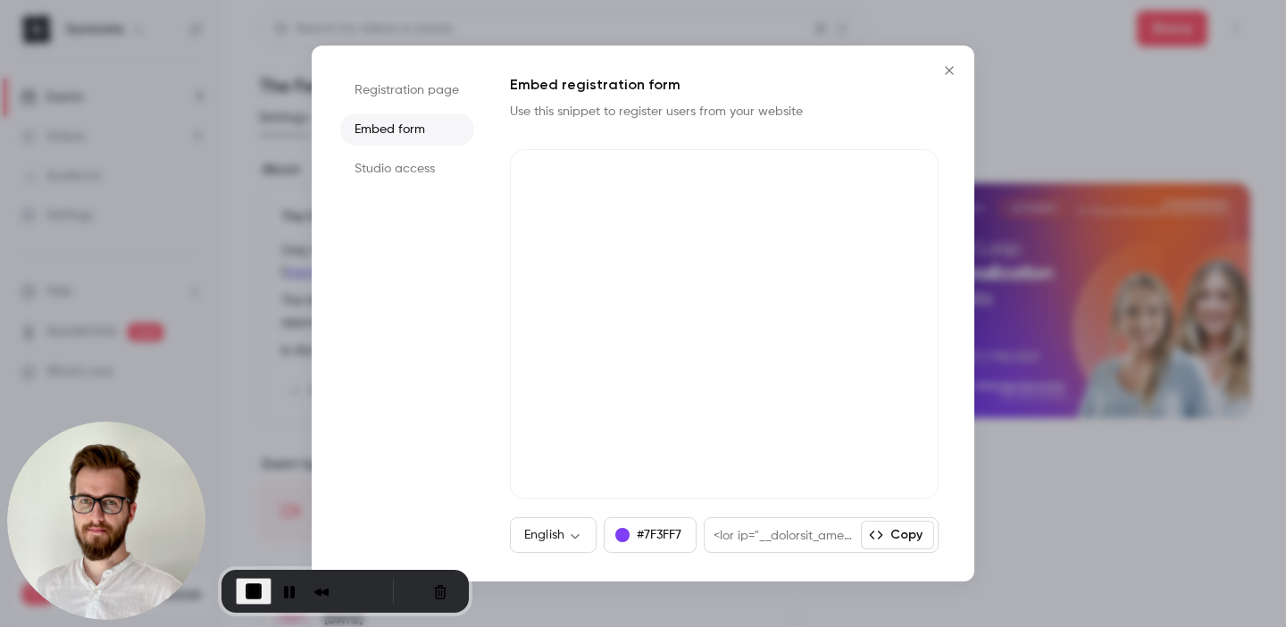
click at [912, 527] on button "Copy" at bounding box center [897, 535] width 73 height 29
click at [258, 581] on span "End Recording" at bounding box center [253, 591] width 21 height 21
